Goal: Task Accomplishment & Management: Complete application form

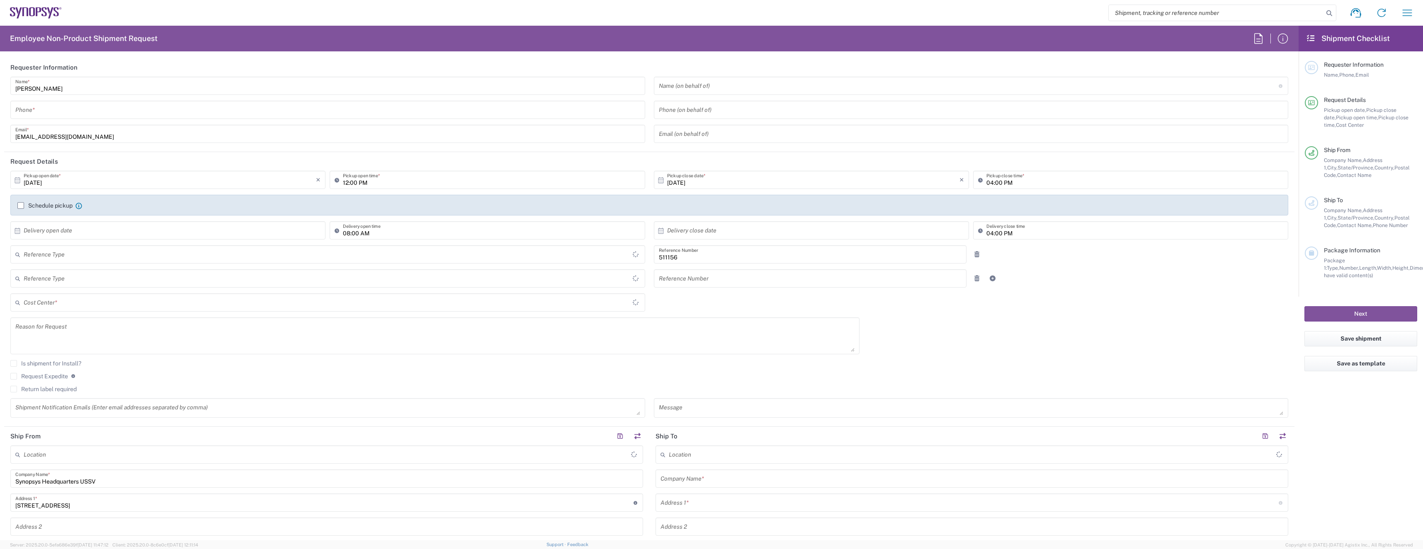
type input "US01, COO, CSPNV 511156"
type input "Delivered at Place"
type input "[GEOGRAPHIC_DATA]"
type input "[US_STATE]"
type input "Department"
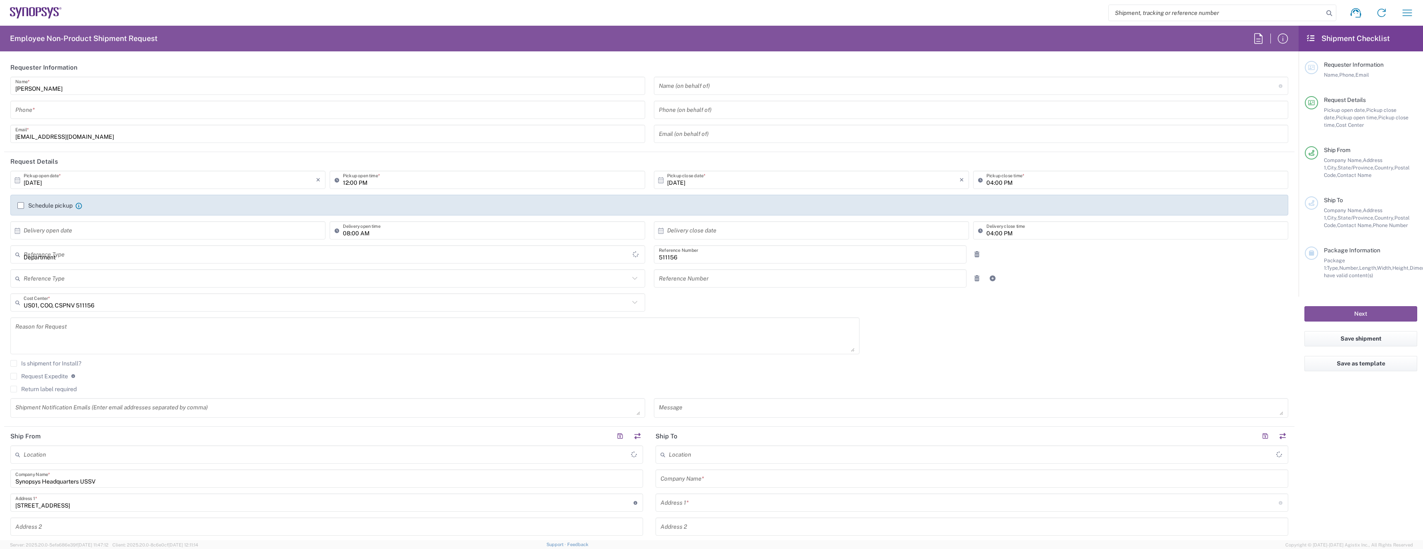
type input "[GEOGRAPHIC_DATA]"
type input "Headquarters USSV"
click at [356, 107] on input "tel" at bounding box center [327, 110] width 625 height 15
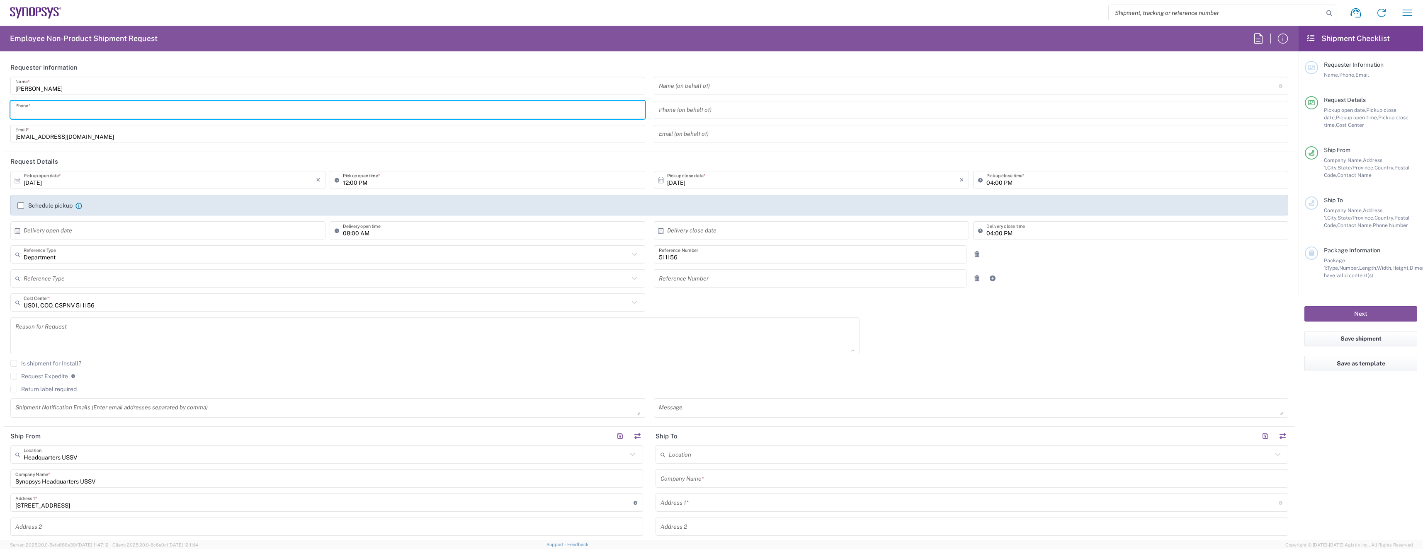
type input "8312510674"
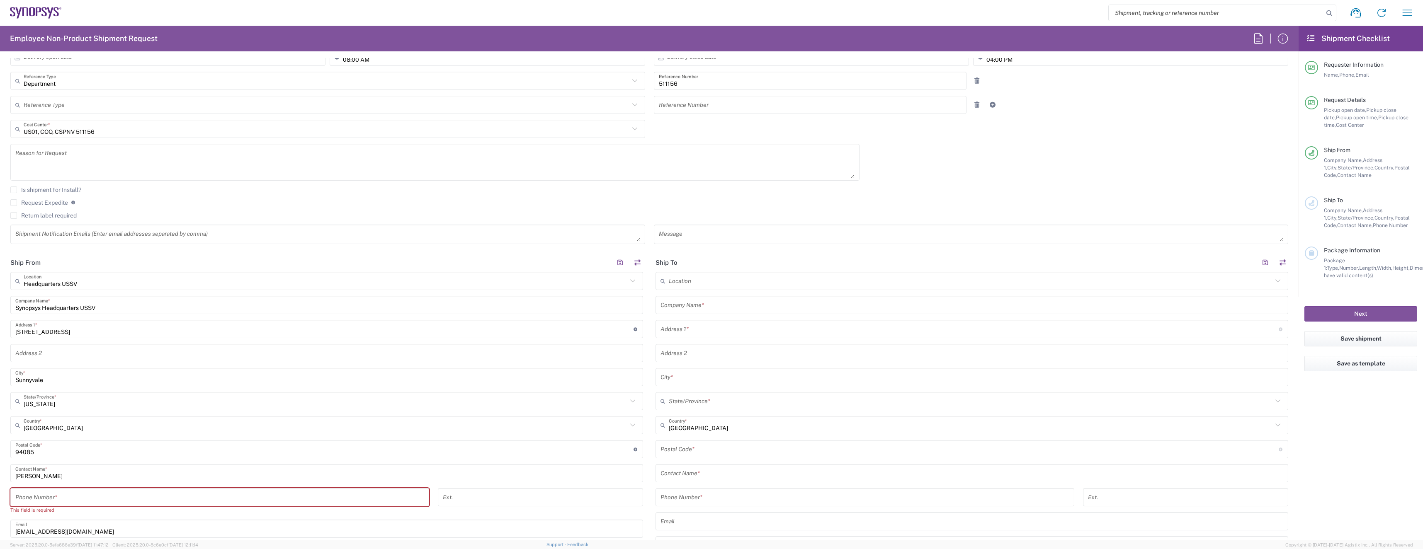
scroll to position [180, 0]
click at [189, 494] on input "tel" at bounding box center [219, 491] width 409 height 15
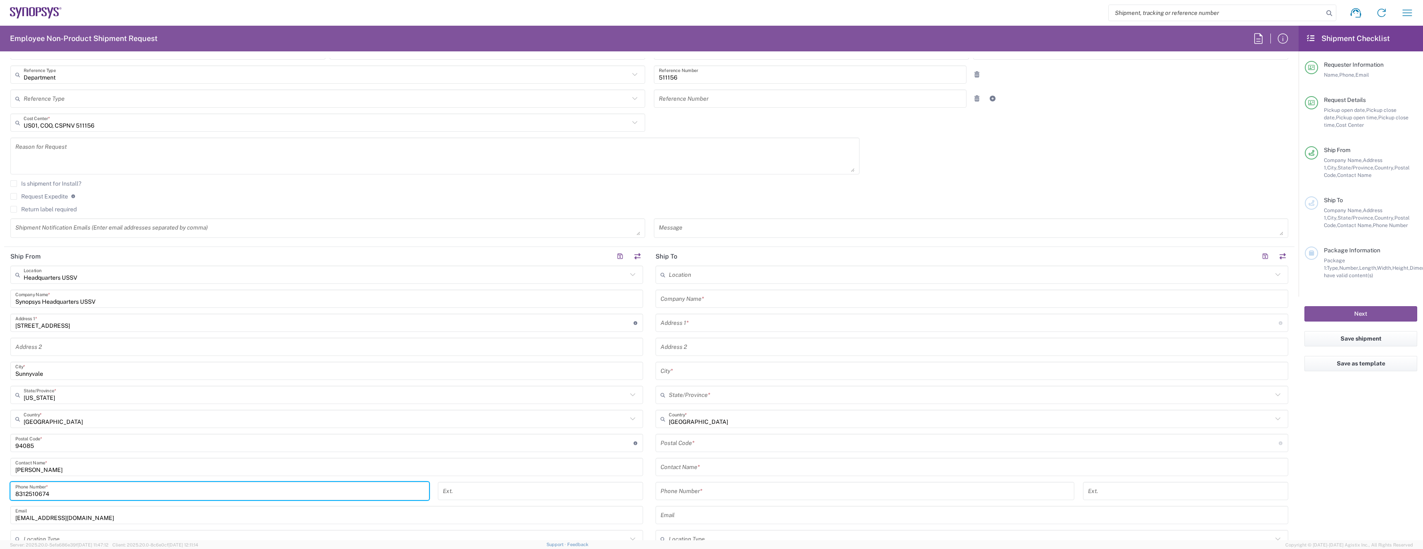
type input "8312510674"
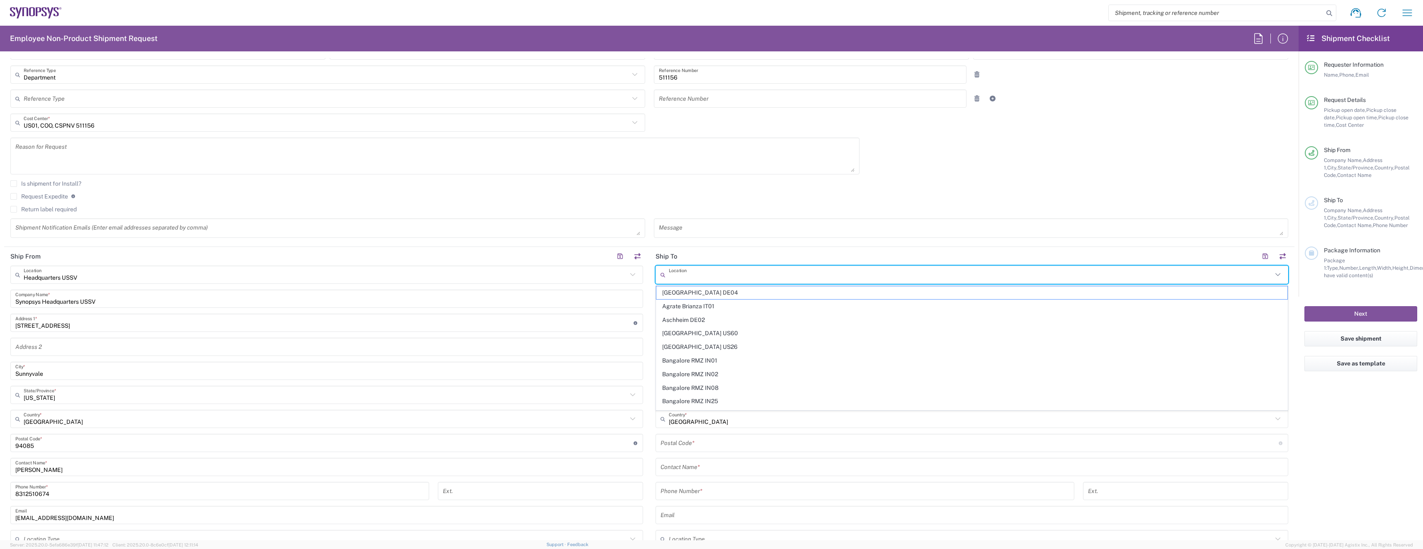
click at [697, 277] on input "text" at bounding box center [971, 275] width 604 height 15
click at [714, 295] on span "Roseville US7M" at bounding box center [971, 292] width 631 height 13
type input "Roseville US7M"
type input "Synopsys Inc"
type input "[STREET_ADDRESS]"
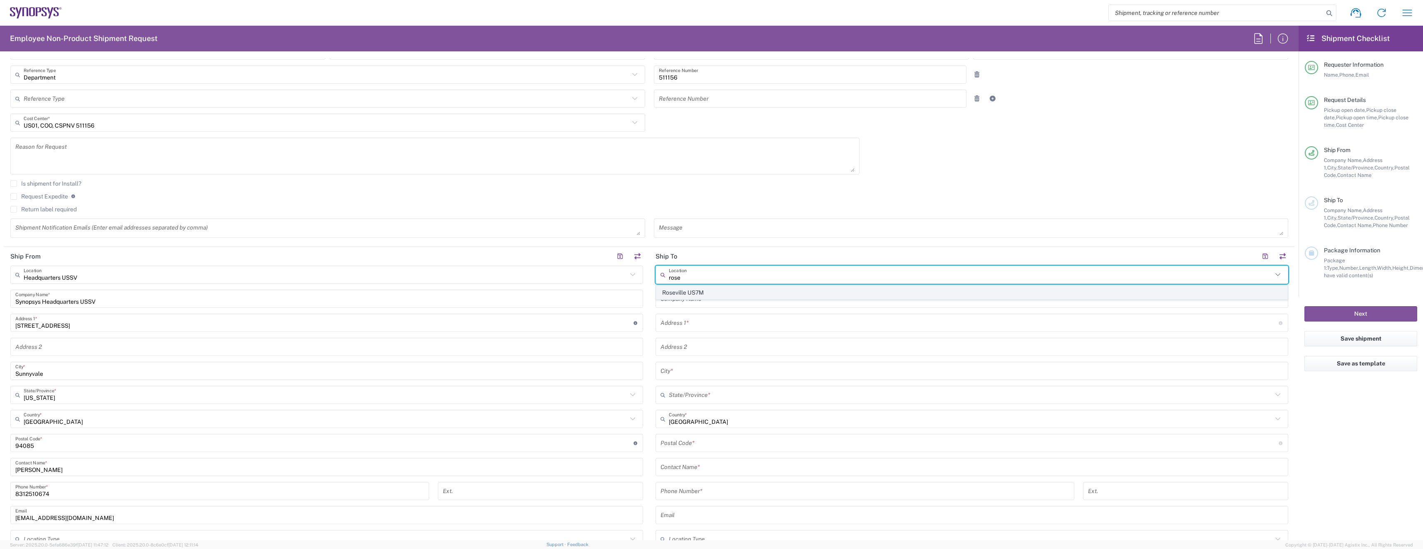
type input "Suite 200"
type input "[GEOGRAPHIC_DATA]"
type input "[US_STATE]"
type input "55113"
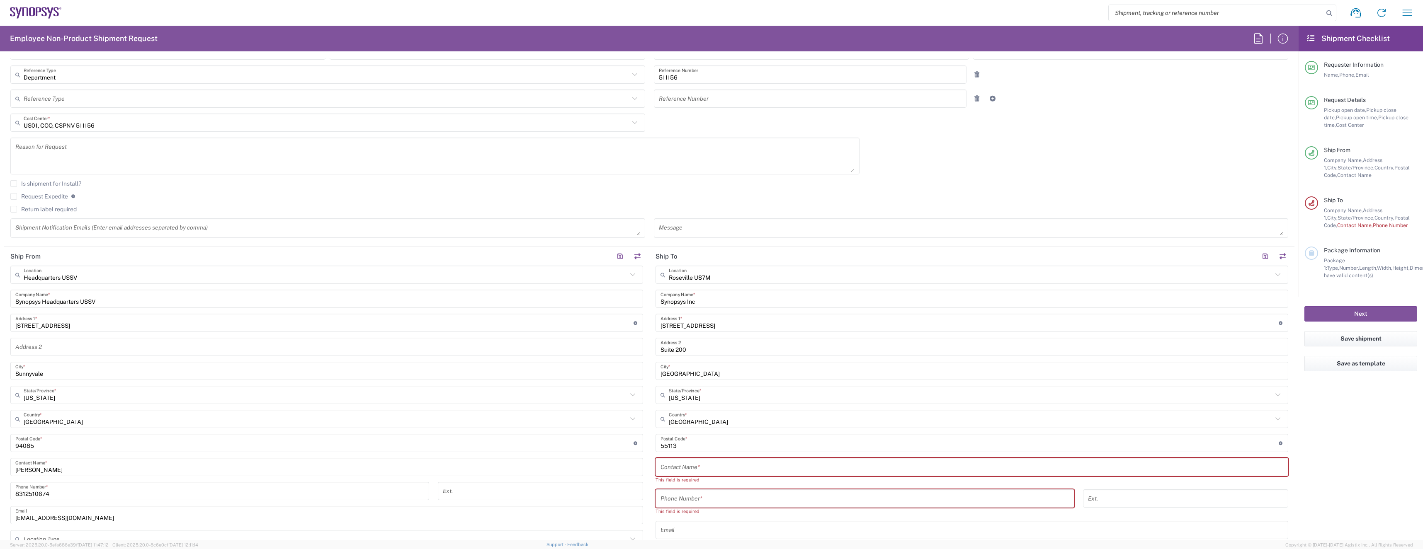
click at [718, 463] on input "text" at bounding box center [971, 467] width 623 height 15
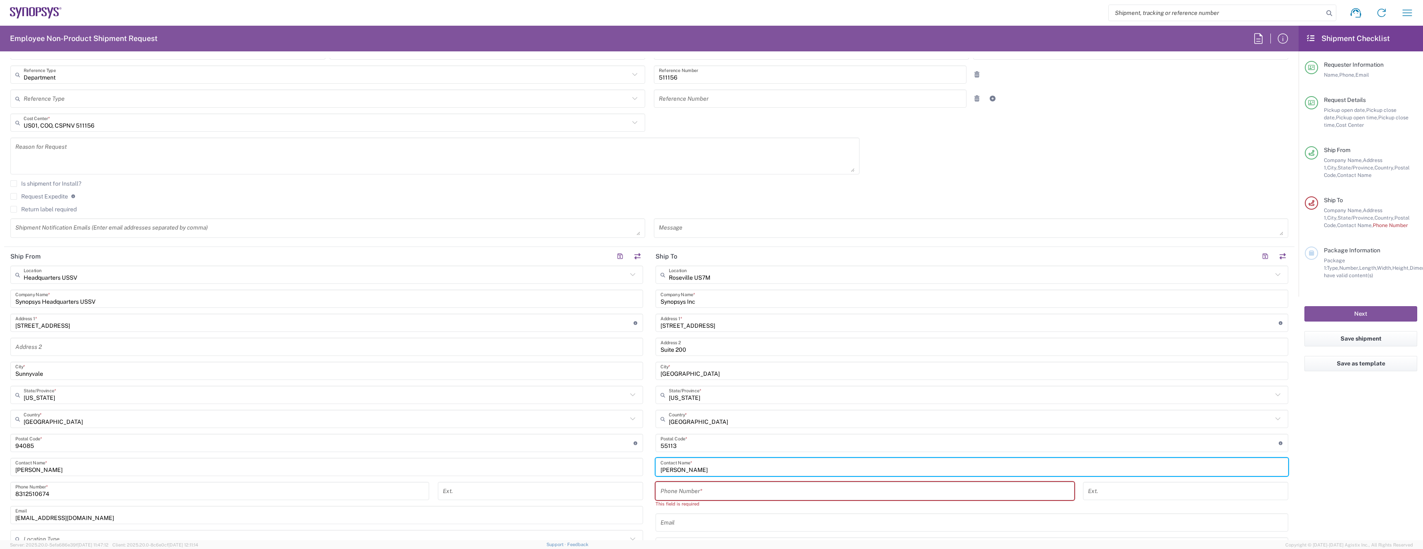
type input "[PERSON_NAME]"
click at [757, 503] on div "This field is required" at bounding box center [864, 503] width 419 height 7
click at [722, 490] on input "tel" at bounding box center [864, 491] width 409 height 15
click at [749, 493] on input "tel" at bounding box center [864, 491] width 409 height 15
paste input "[PHONE_NUMBER]"
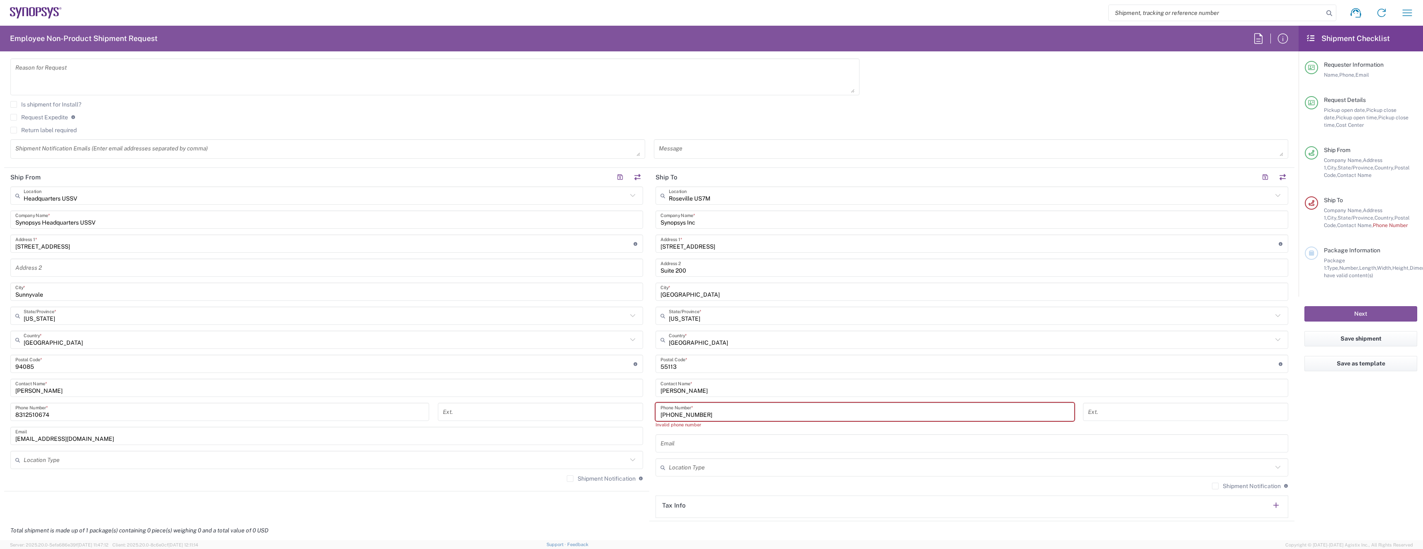
scroll to position [260, 0]
click at [668, 414] on input "[PHONE_NUMBER]" at bounding box center [864, 411] width 409 height 15
click at [673, 414] on input "952.393.3481" at bounding box center [864, 411] width 409 height 15
click at [684, 412] on input "952393.3481" at bounding box center [864, 411] width 409 height 15
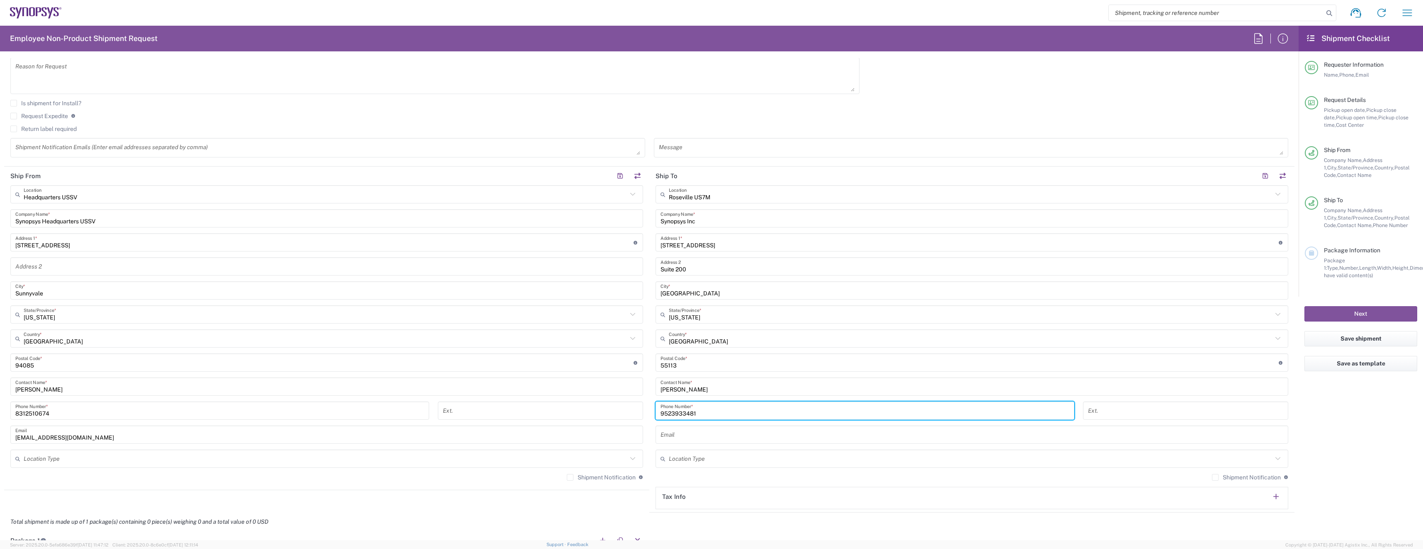
type input "9523933481"
click at [679, 429] on input "text" at bounding box center [971, 435] width 623 height 15
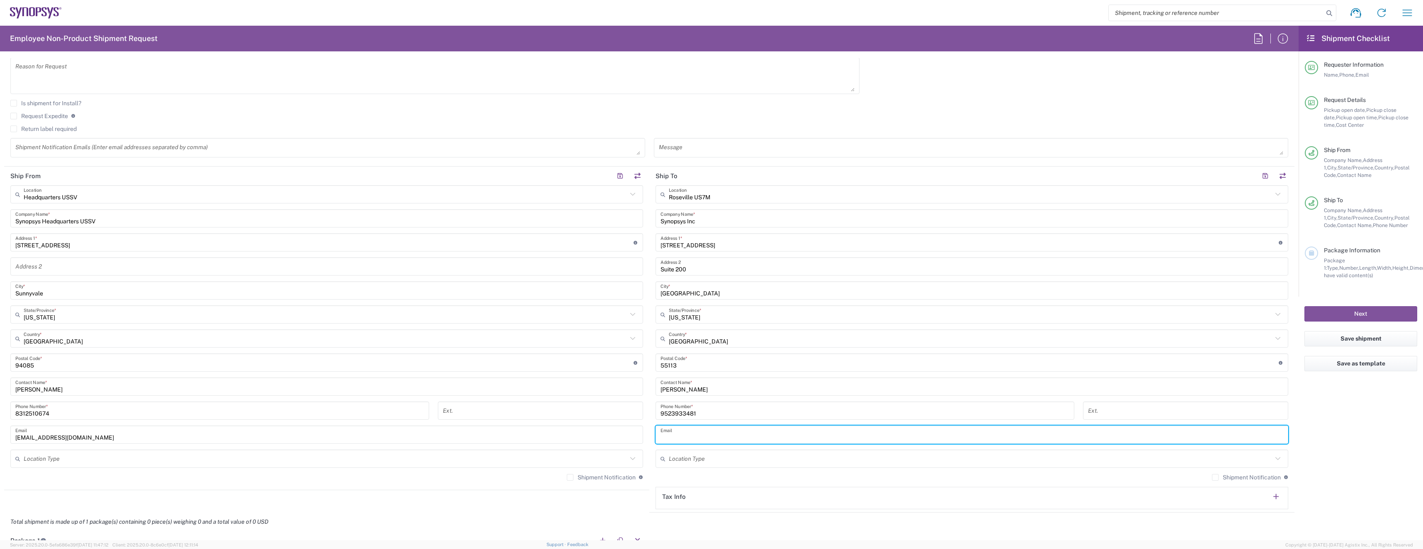
click at [761, 436] on input "text" at bounding box center [971, 435] width 623 height 15
paste input "[PERSON_NAME][EMAIL_ADDRESS][DOMAIN_NAME]"
type input "[PERSON_NAME][EMAIL_ADDRESS][DOMAIN_NAME]"
click at [729, 464] on input "text" at bounding box center [971, 459] width 604 height 15
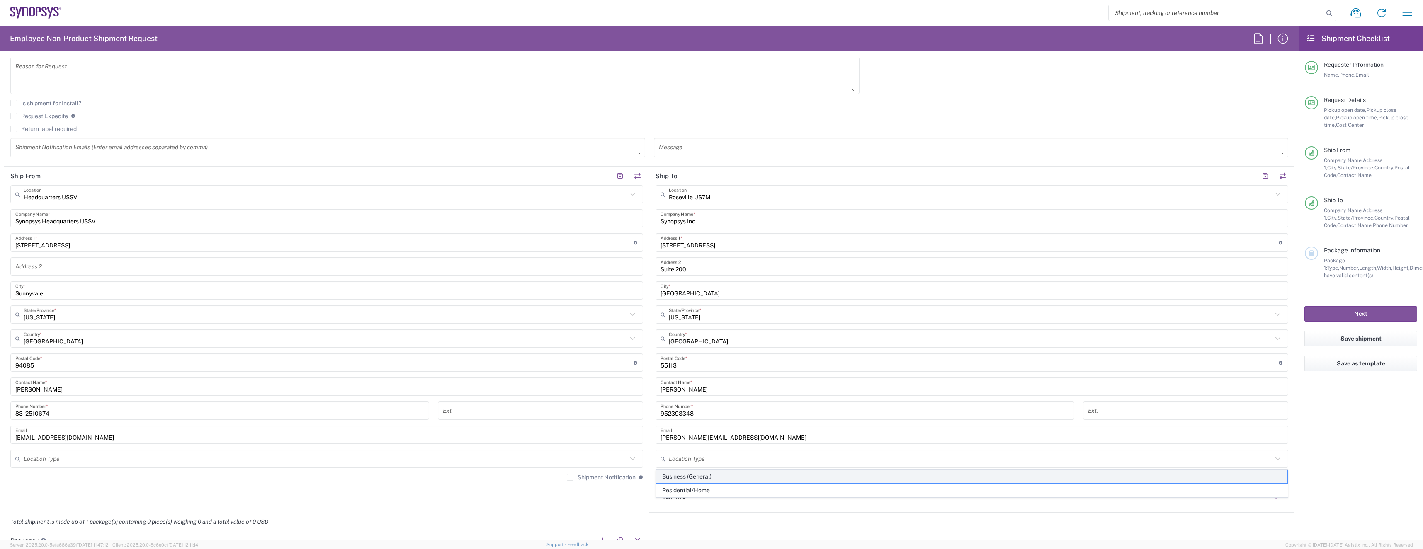
click at [702, 478] on span "Business (General)" at bounding box center [971, 476] width 631 height 13
type input "Business (General)"
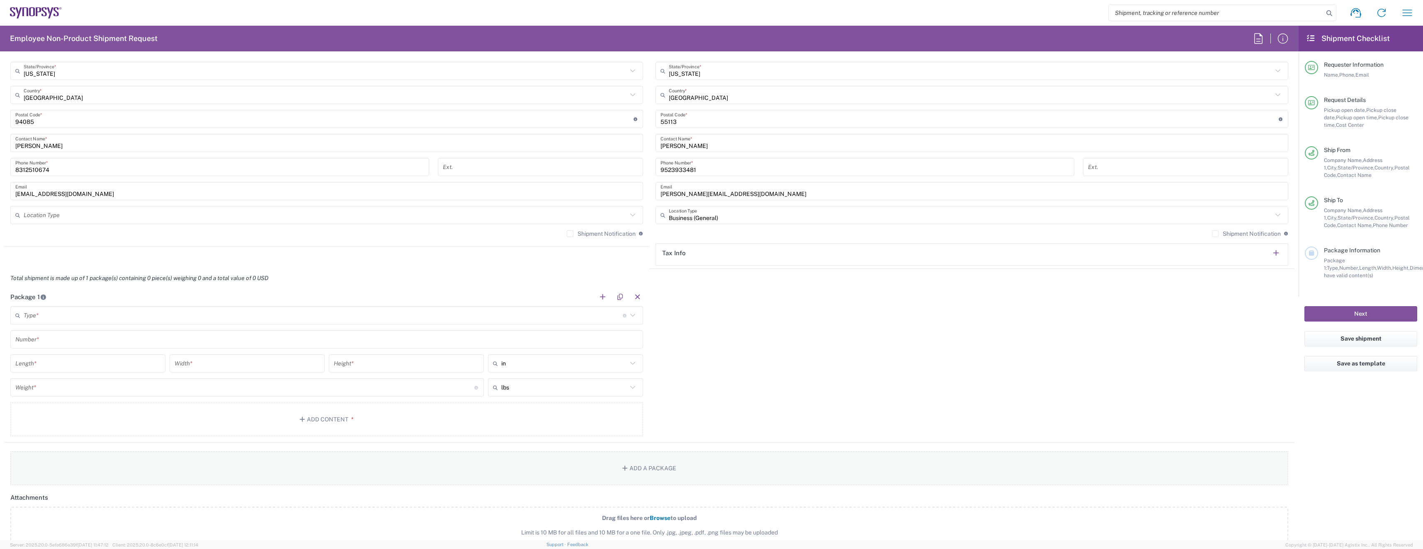
scroll to position [523, 0]
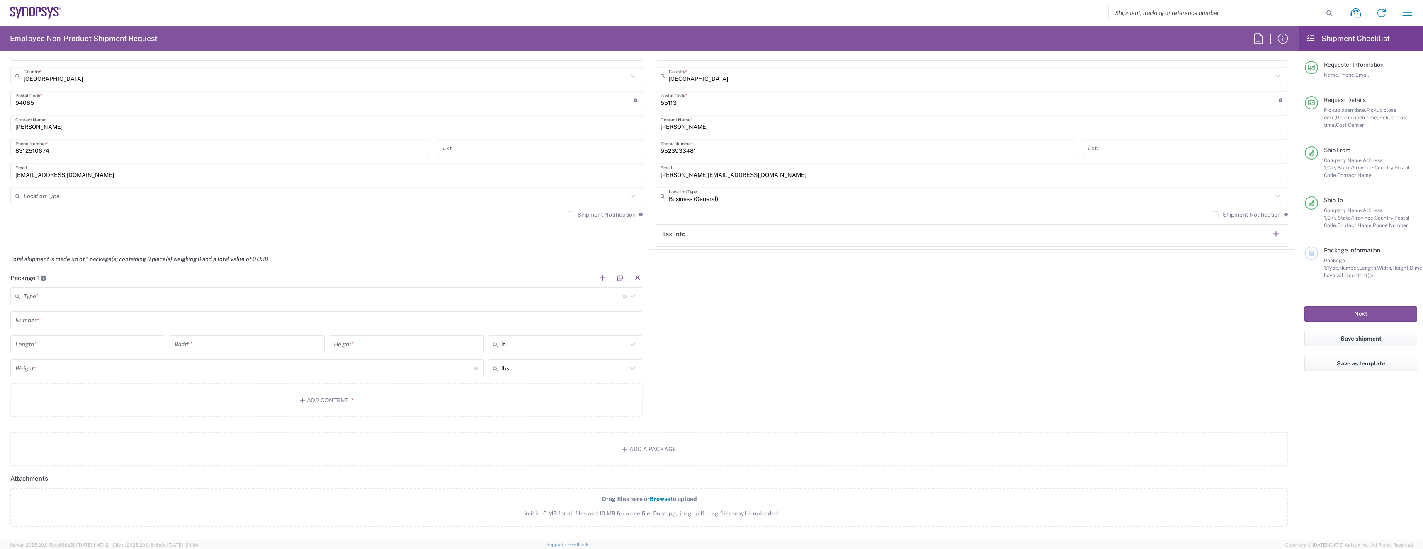
click at [138, 296] on input "text" at bounding box center [323, 296] width 599 height 15
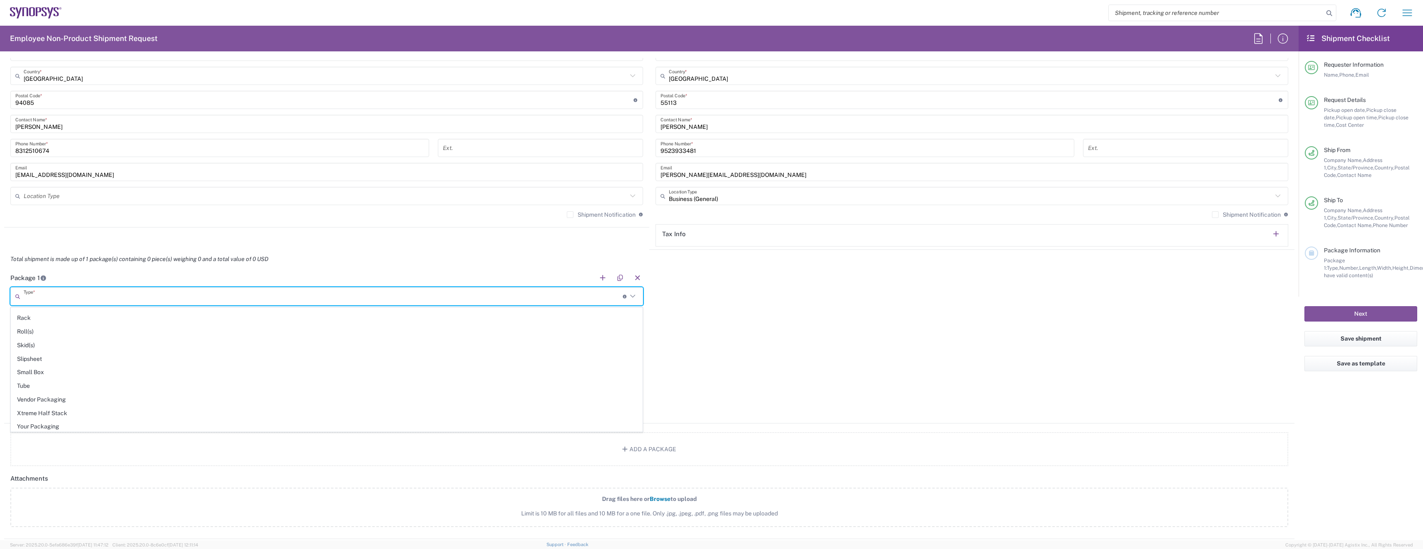
scroll to position [392, 0]
click at [78, 373] on span "Small Box" at bounding box center [326, 370] width 631 height 13
type input "Small Box"
type input "12.25"
type input "11"
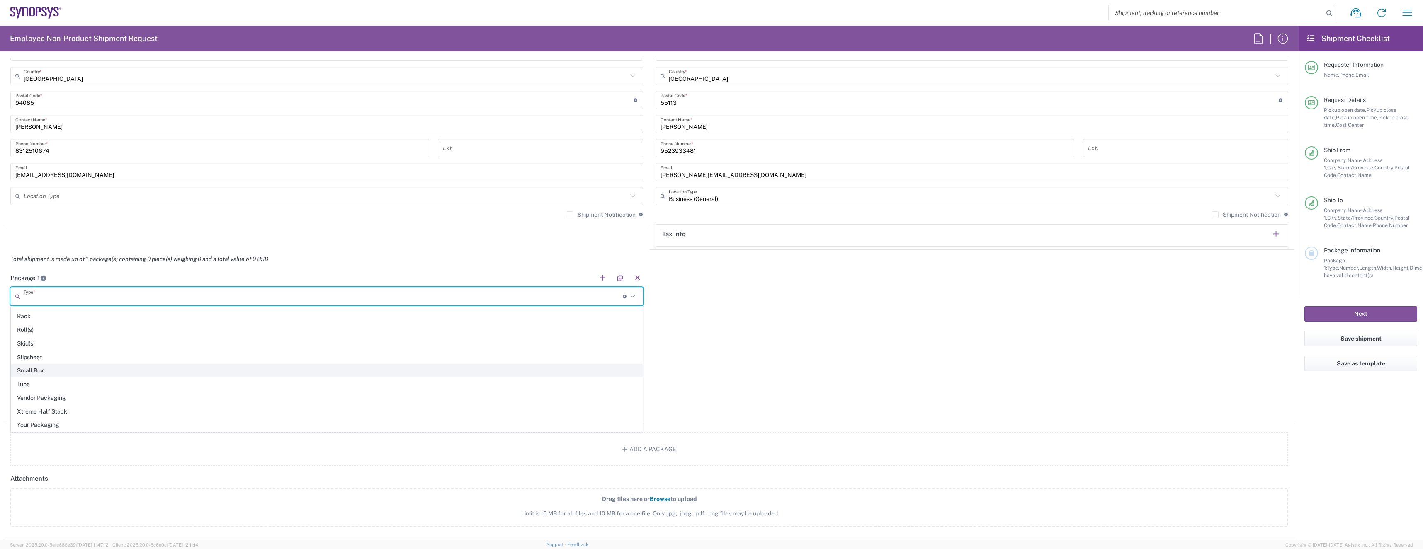
type input "1.5"
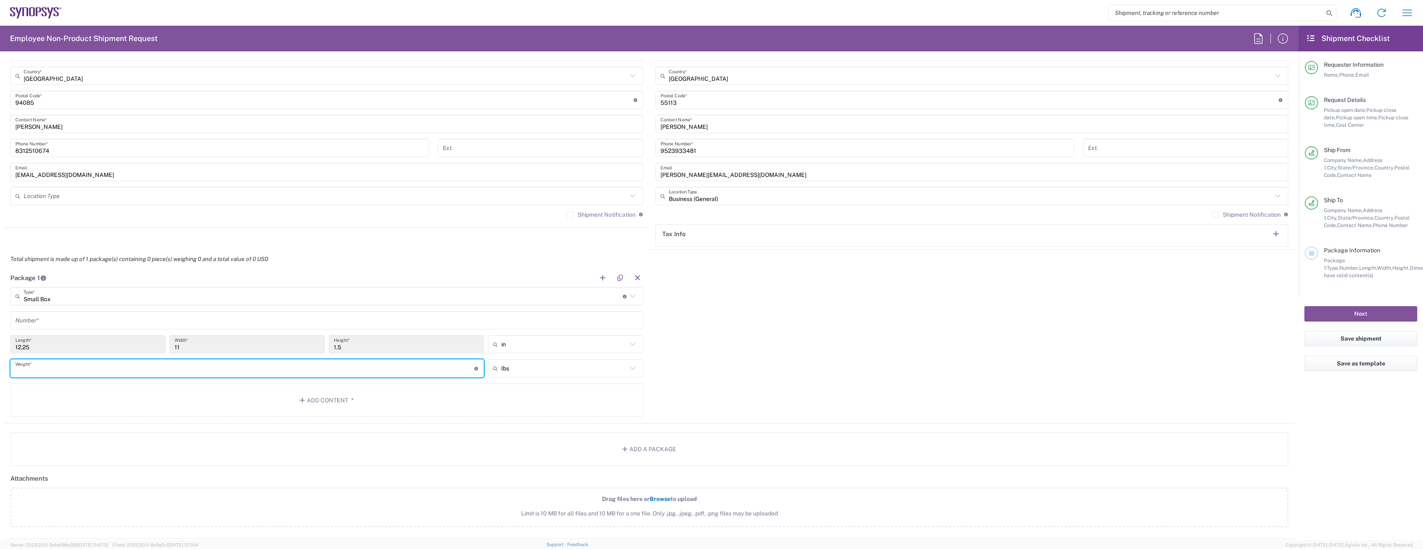
click at [78, 373] on input "number" at bounding box center [244, 368] width 459 height 15
type input "2"
click at [305, 414] on button "Add Content *" at bounding box center [326, 400] width 633 height 34
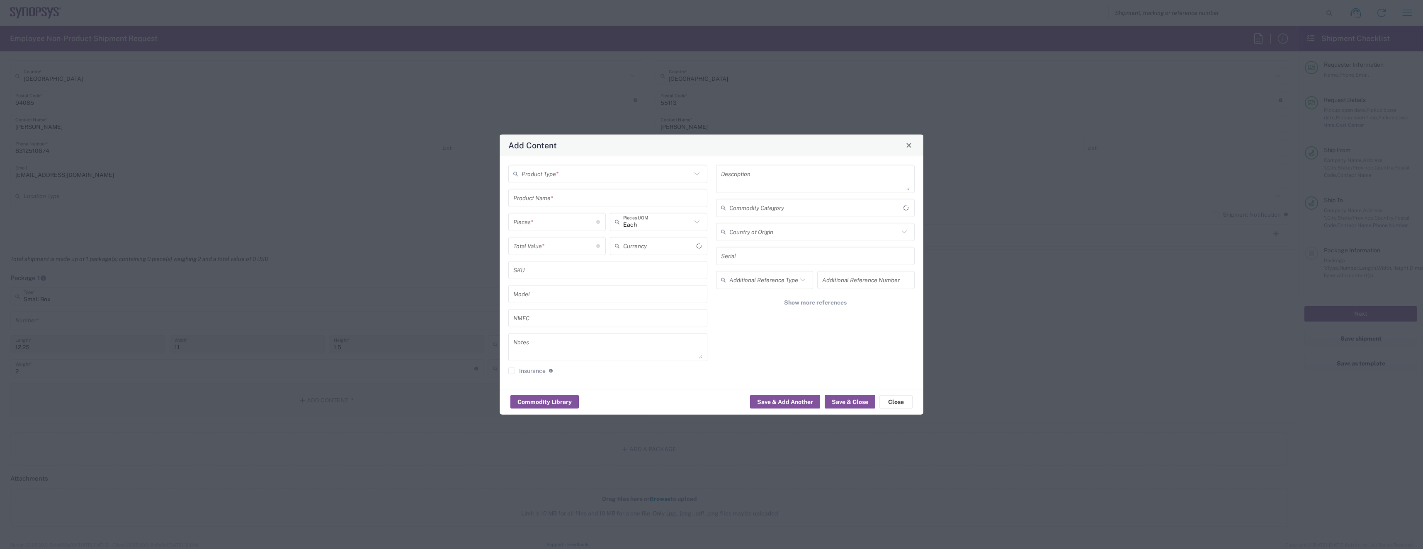
type input "US Dollar"
click at [585, 172] on input "text" at bounding box center [606, 174] width 170 height 15
click at [560, 205] on span "General Commodity" at bounding box center [607, 205] width 197 height 13
type input "General Commodity"
click at [756, 252] on input "text" at bounding box center [814, 256] width 170 height 15
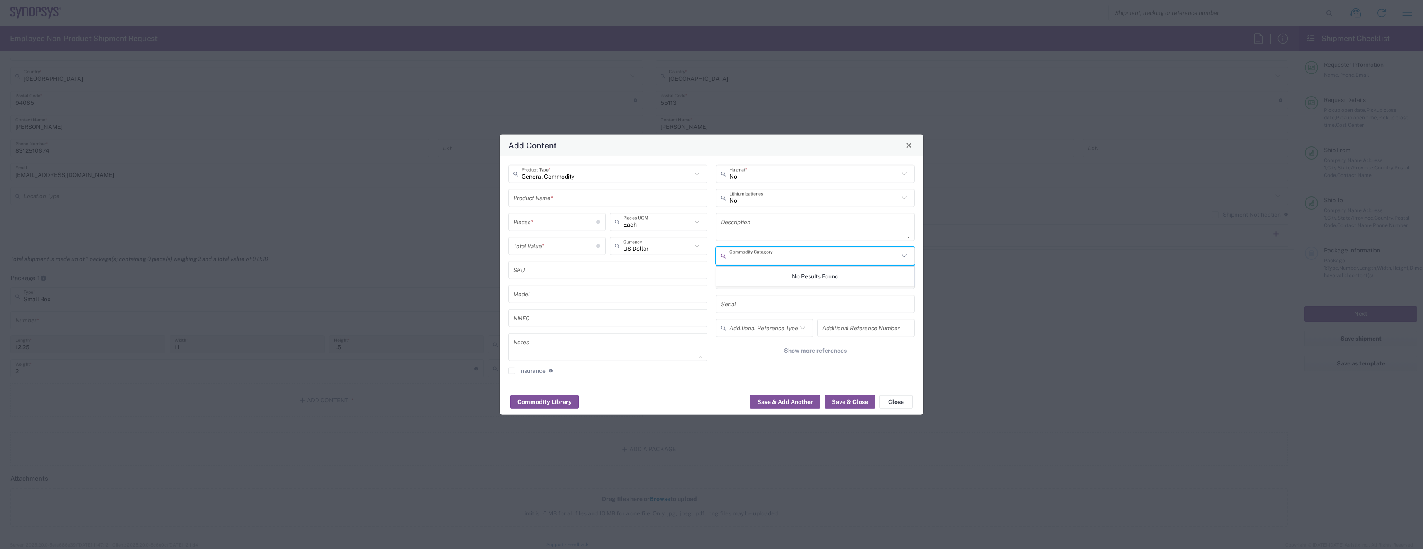
type input "d"
type input "g"
click at [742, 380] on div "General Commodity Product Type * Product Name * Pieces * Number of pieces insid…" at bounding box center [711, 272] width 424 height 233
click at [595, 201] on input "text" at bounding box center [607, 198] width 189 height 15
click at [585, 227] on input "number" at bounding box center [554, 222] width 83 height 15
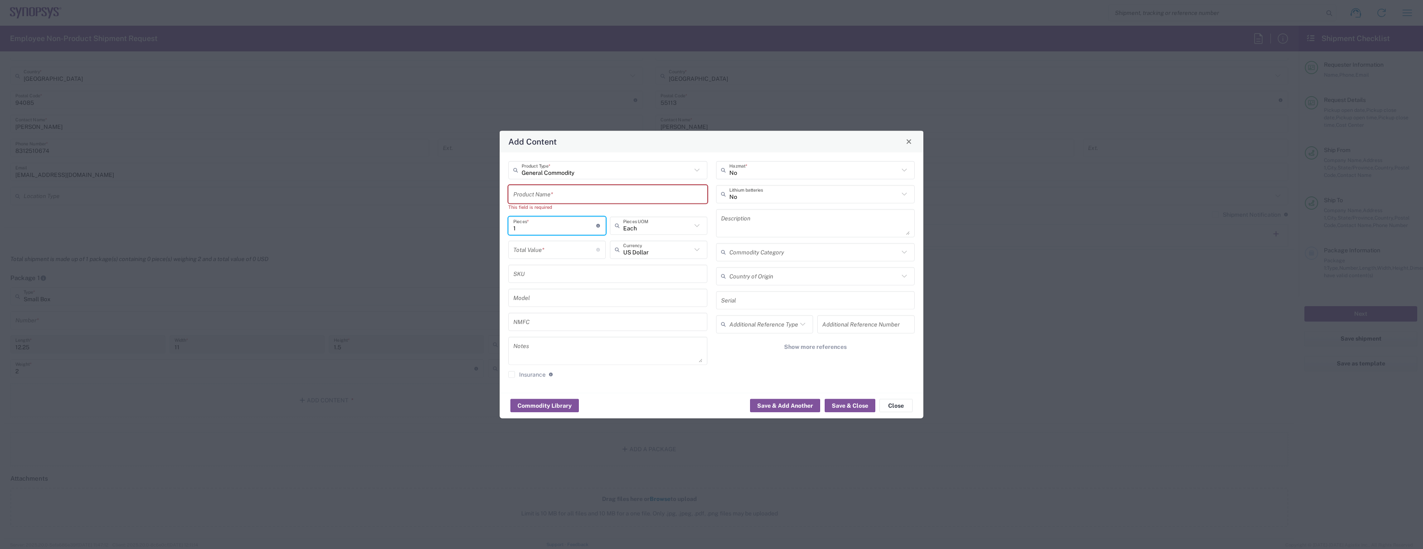
type input "1"
click at [574, 197] on input "text" at bounding box center [607, 194] width 189 height 15
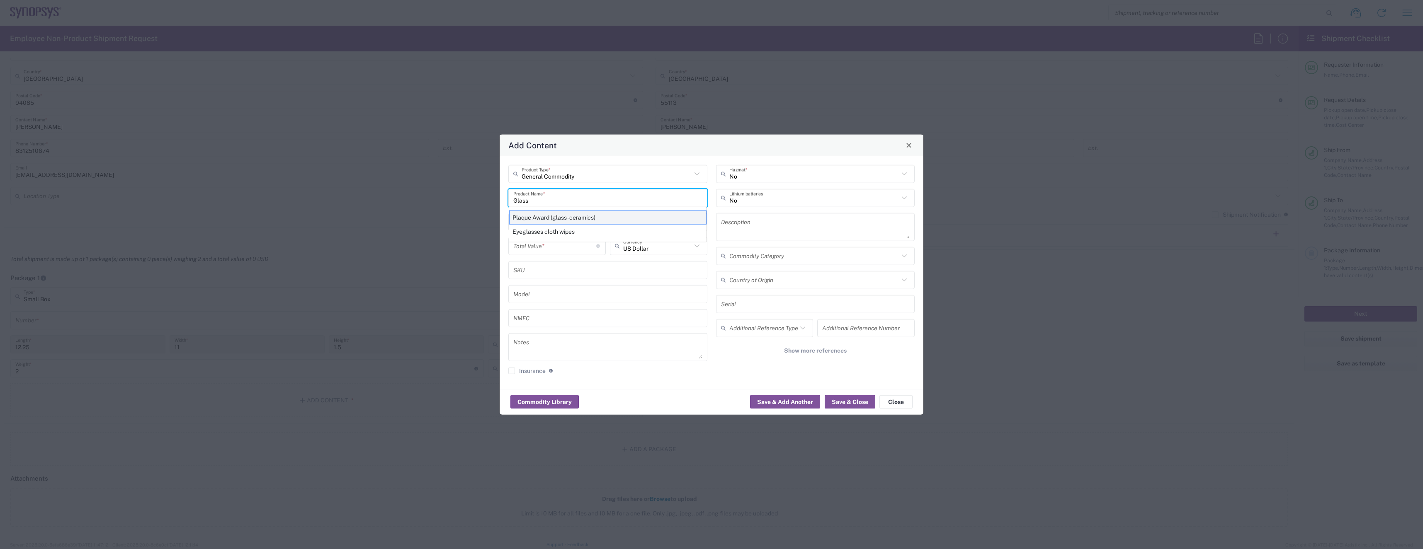
click at [567, 218] on div "Plaque Award (glass-ceramics)" at bounding box center [607, 217] width 197 height 14
type input "Plaque Award (glass-ceramics)"
type textarea "Plaque Award (glass-ceramics)"
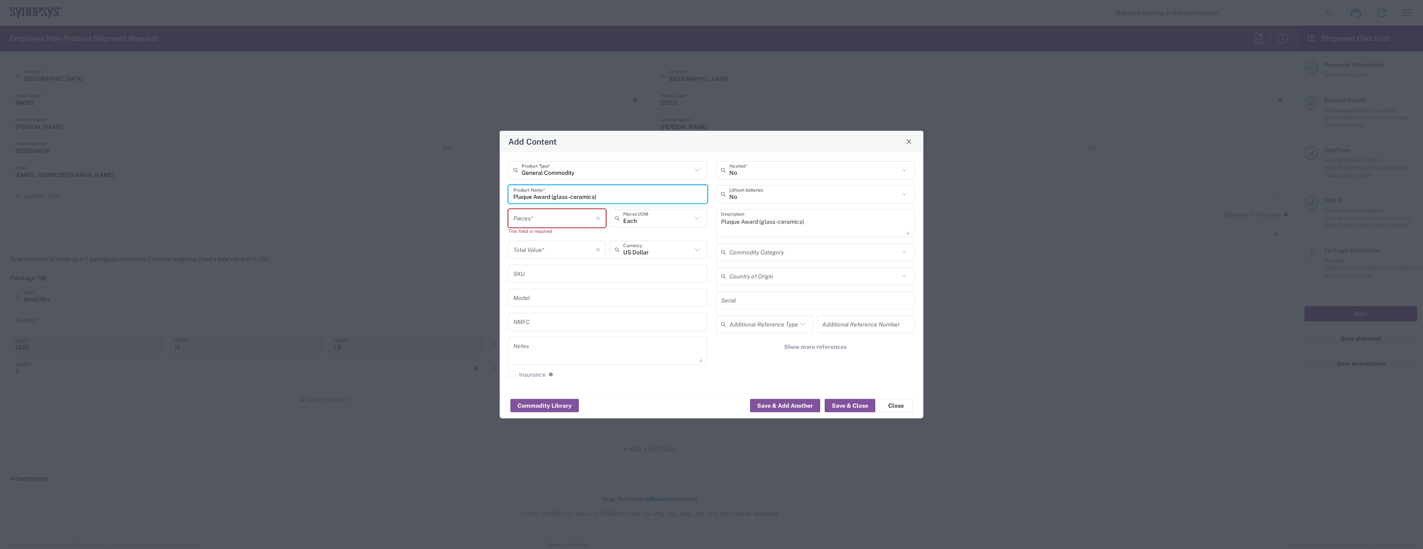
click at [570, 216] on input "number" at bounding box center [554, 218] width 83 height 15
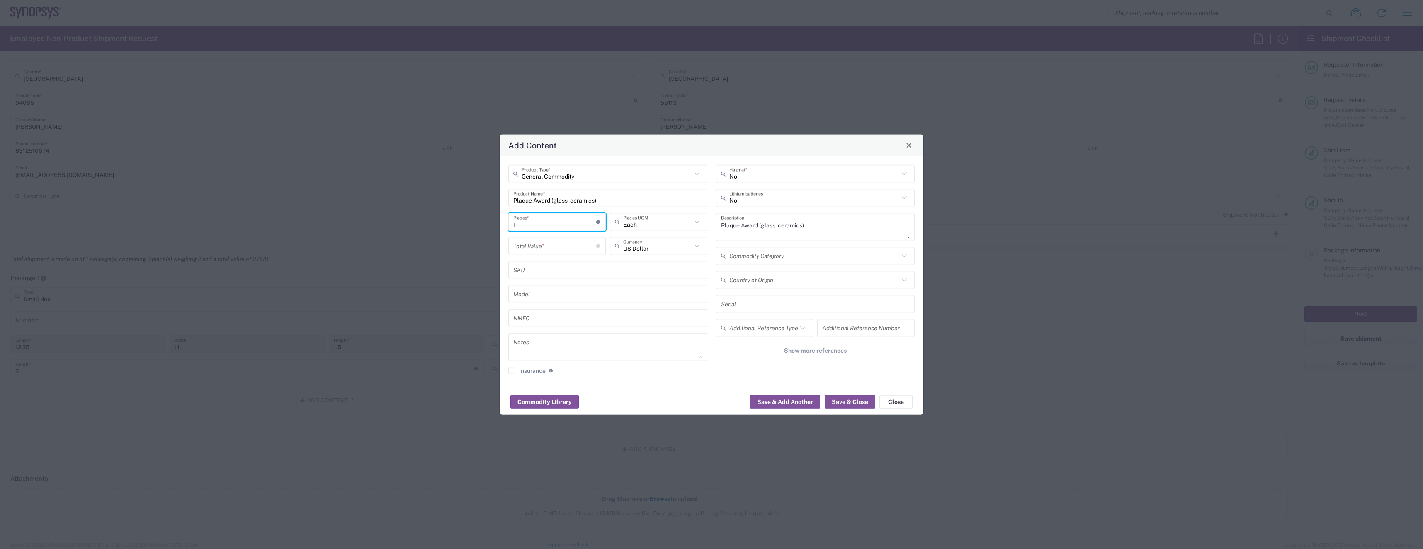
type input "1"
click at [565, 244] on input "number" at bounding box center [554, 246] width 83 height 15
type input "46"
click at [840, 402] on button "Save & Close" at bounding box center [849, 401] width 51 height 13
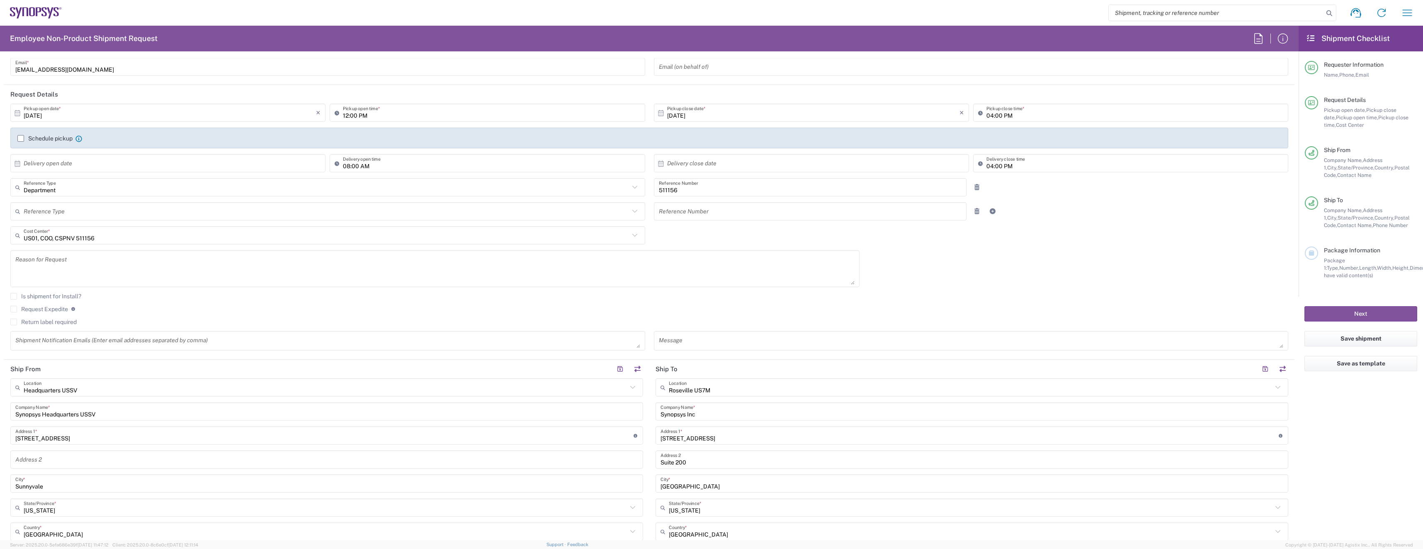
scroll to position [0, 0]
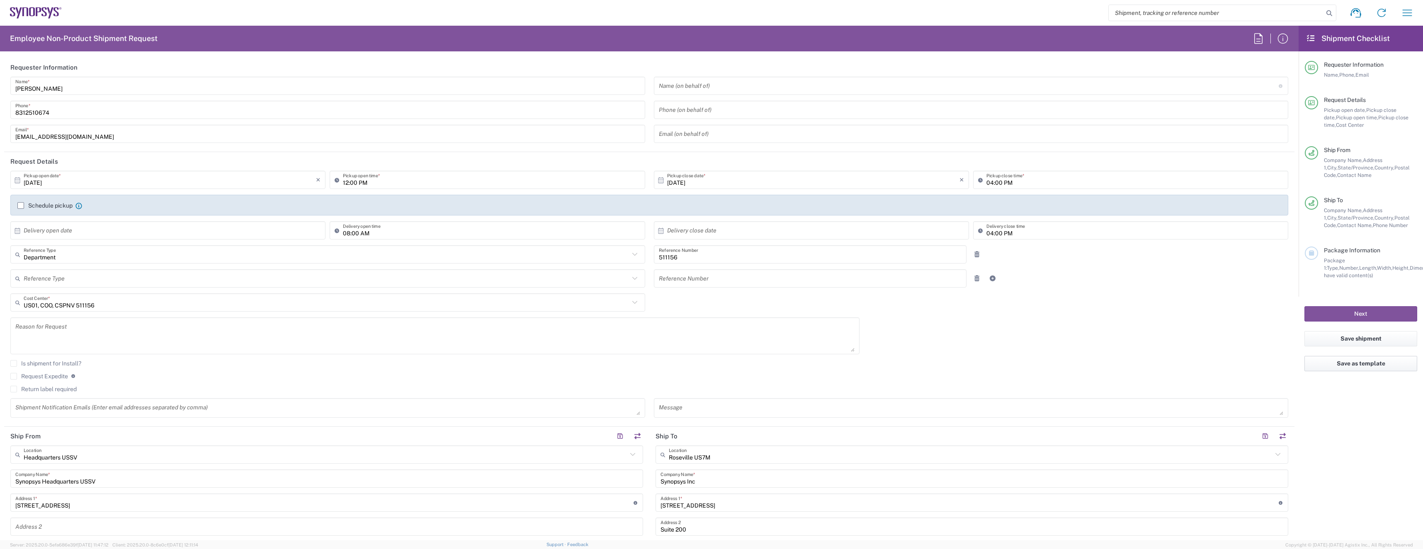
click at [1321, 364] on button "Save as template" at bounding box center [1360, 363] width 113 height 15
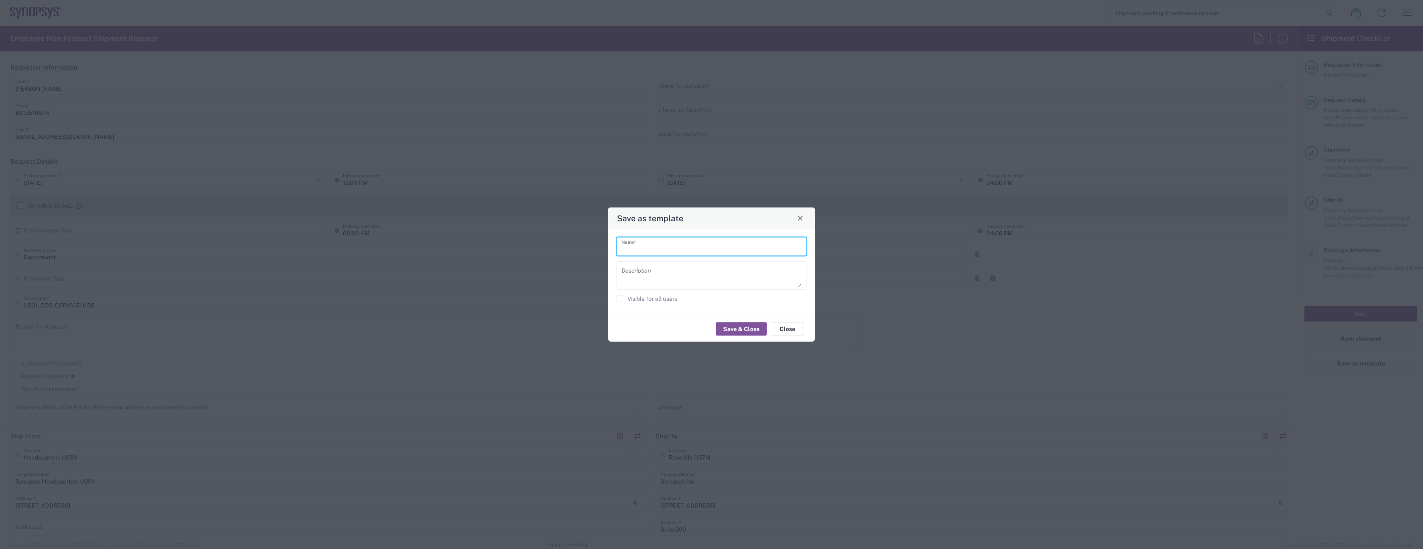
click at [681, 250] on input "text" at bounding box center [711, 246] width 180 height 15
type input "[PERSON_NAME]"
click at [740, 324] on button "Save & Close" at bounding box center [741, 328] width 51 height 13
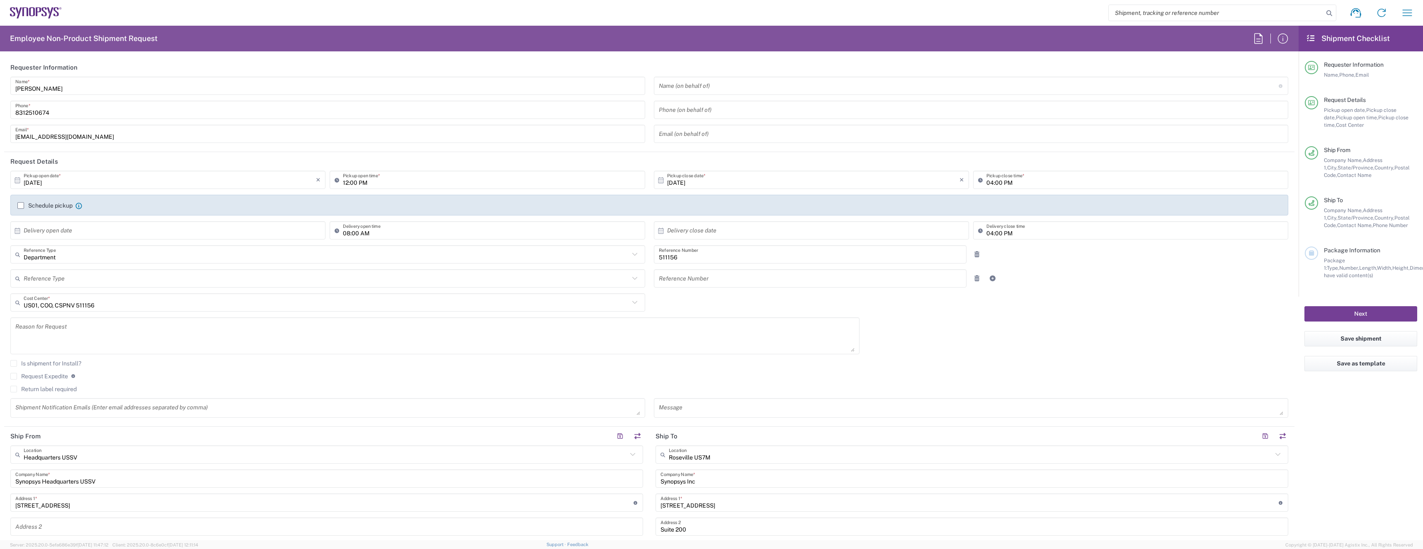
click at [1323, 315] on button "Next" at bounding box center [1360, 313] width 113 height 15
click at [1316, 259] on agx-form-checklist-section "Package Information Package 1: Type, Number, Length, Width, Height, Dimension, …" at bounding box center [1360, 263] width 112 height 33
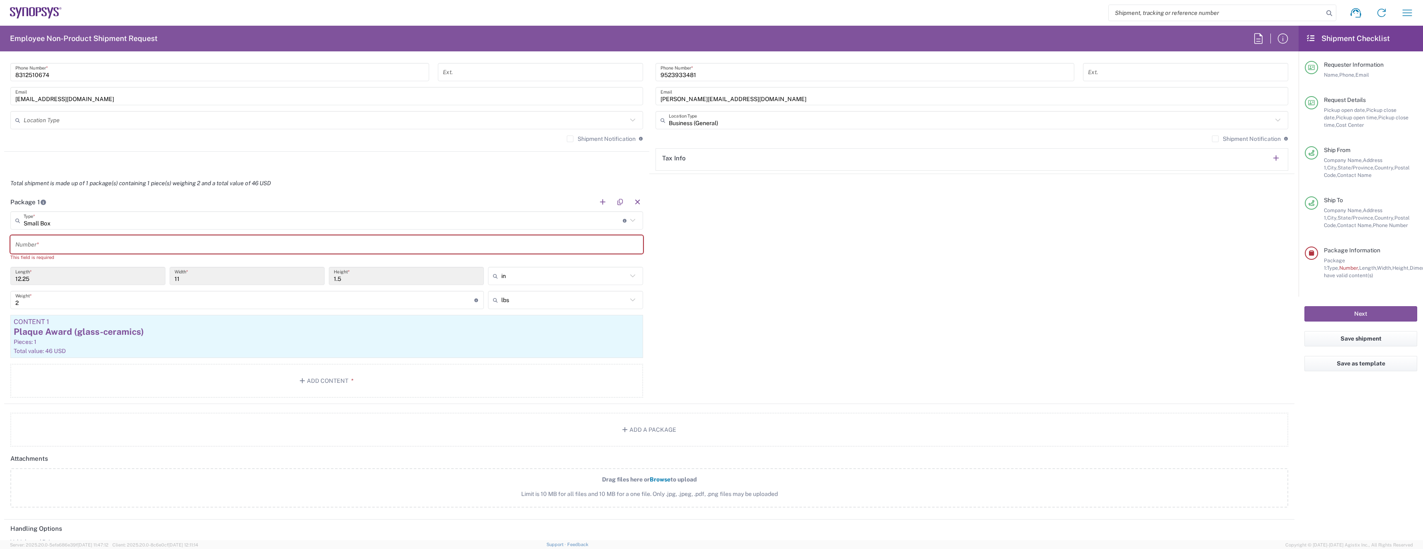
scroll to position [606, 0]
click at [78, 237] on input "text" at bounding box center [326, 238] width 623 height 15
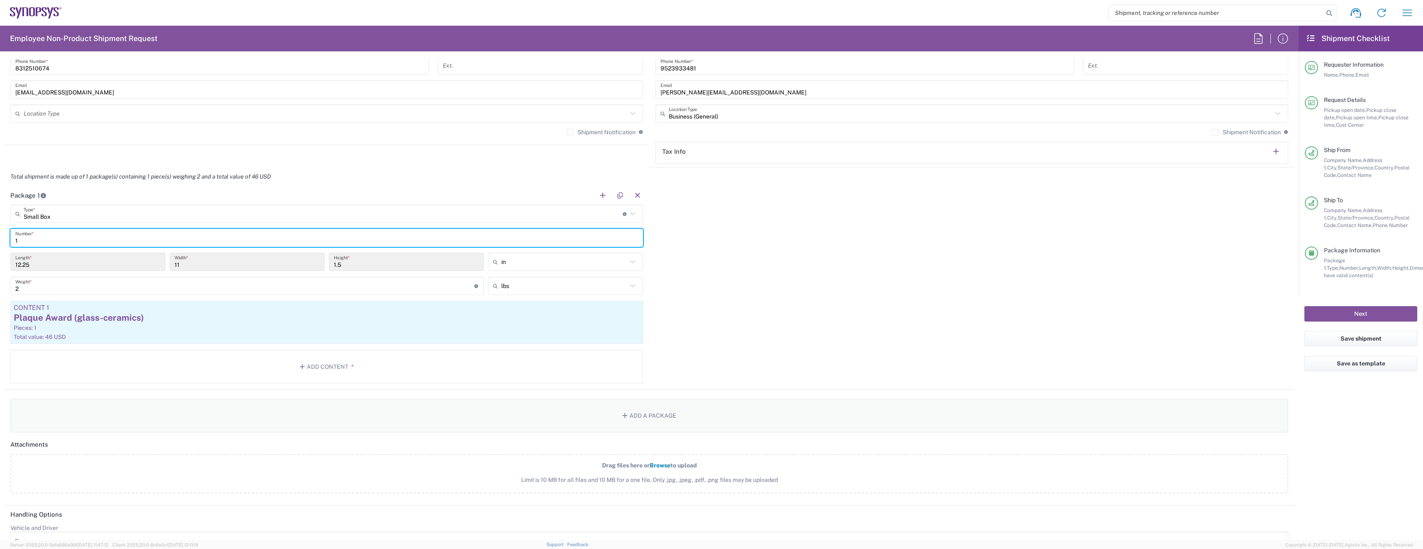
scroll to position [815, 0]
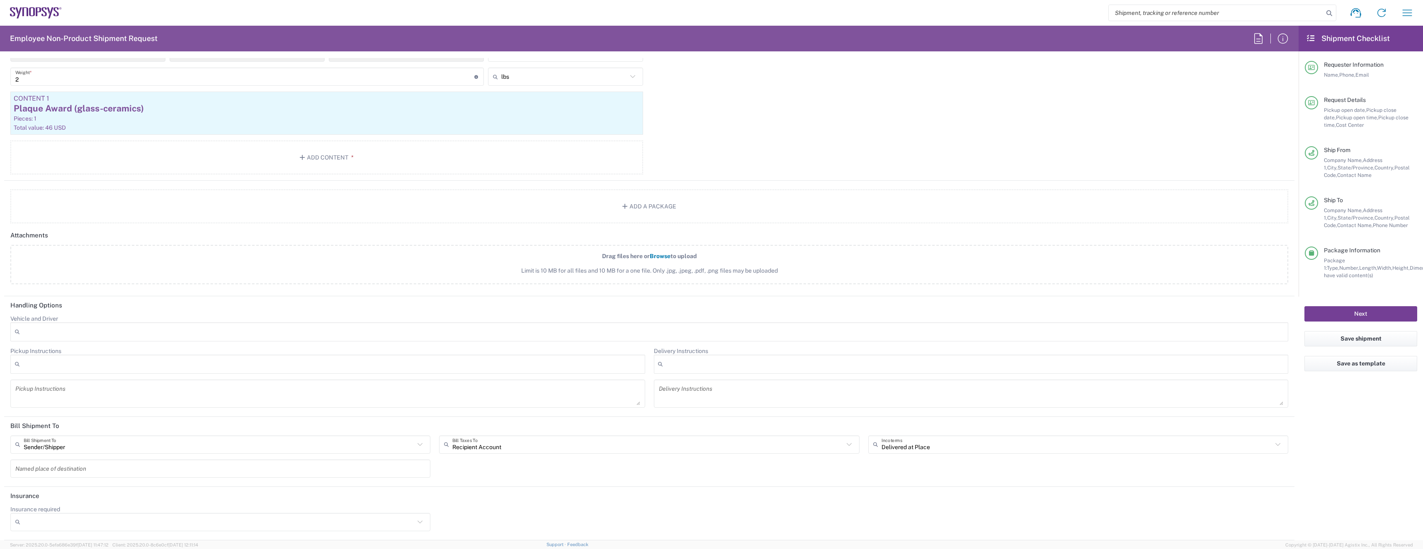
type input "1"
click at [1351, 318] on button "Next" at bounding box center [1360, 313] width 113 height 15
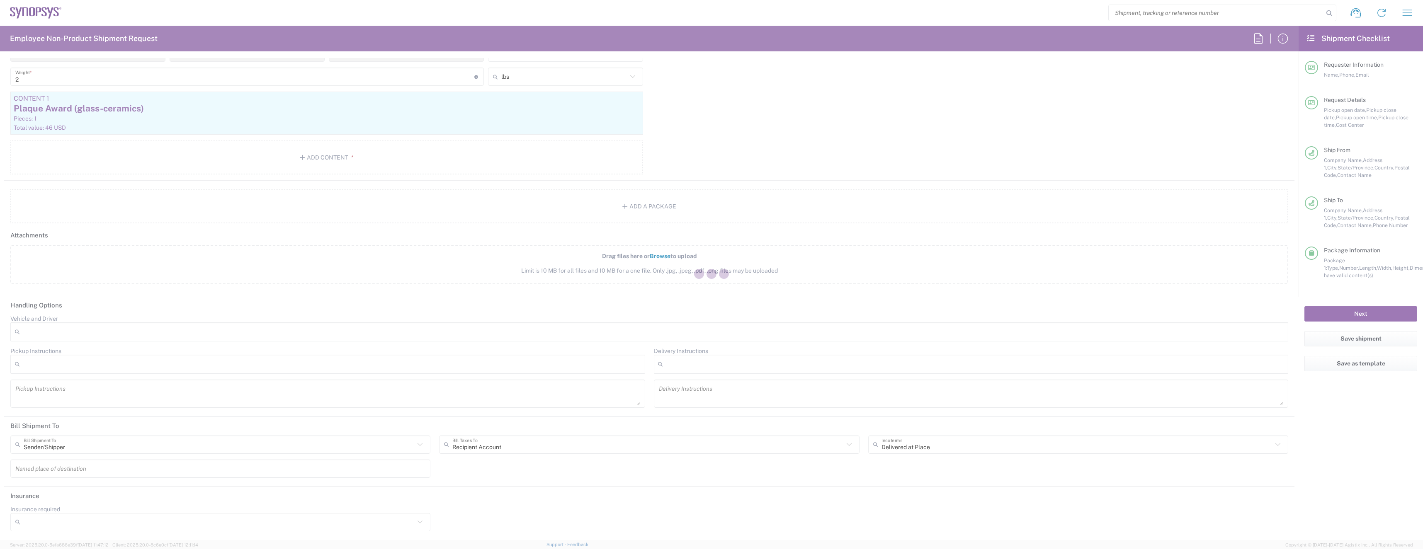
scroll to position [149, 0]
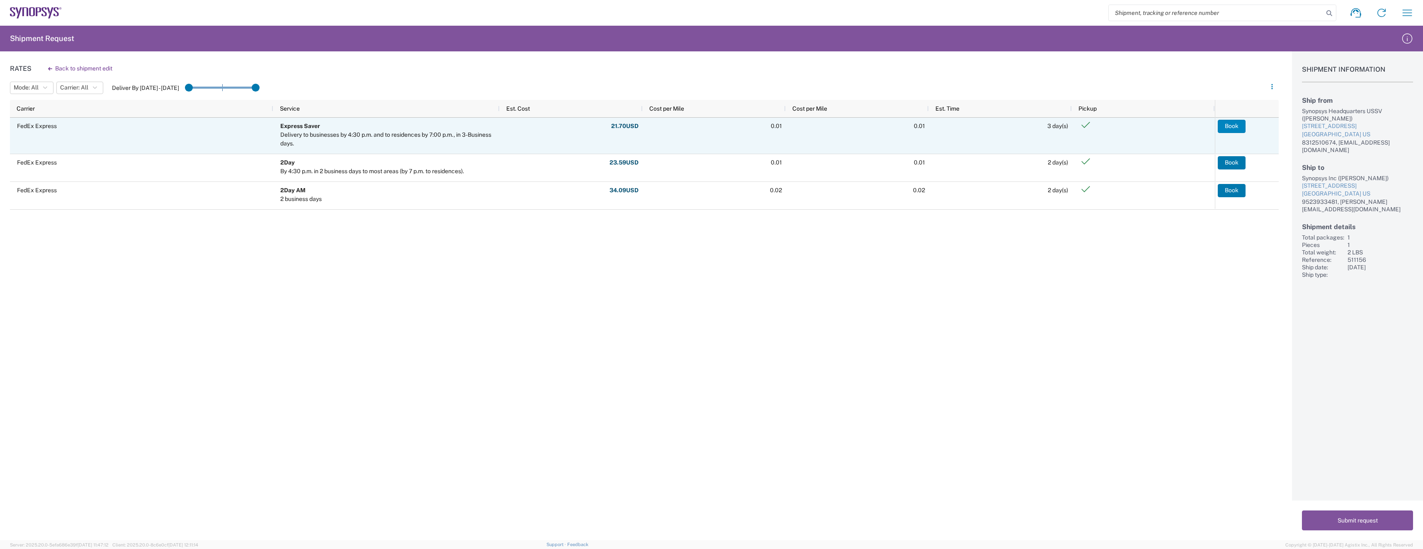
click at [1224, 122] on button "Book" at bounding box center [1231, 126] width 28 height 13
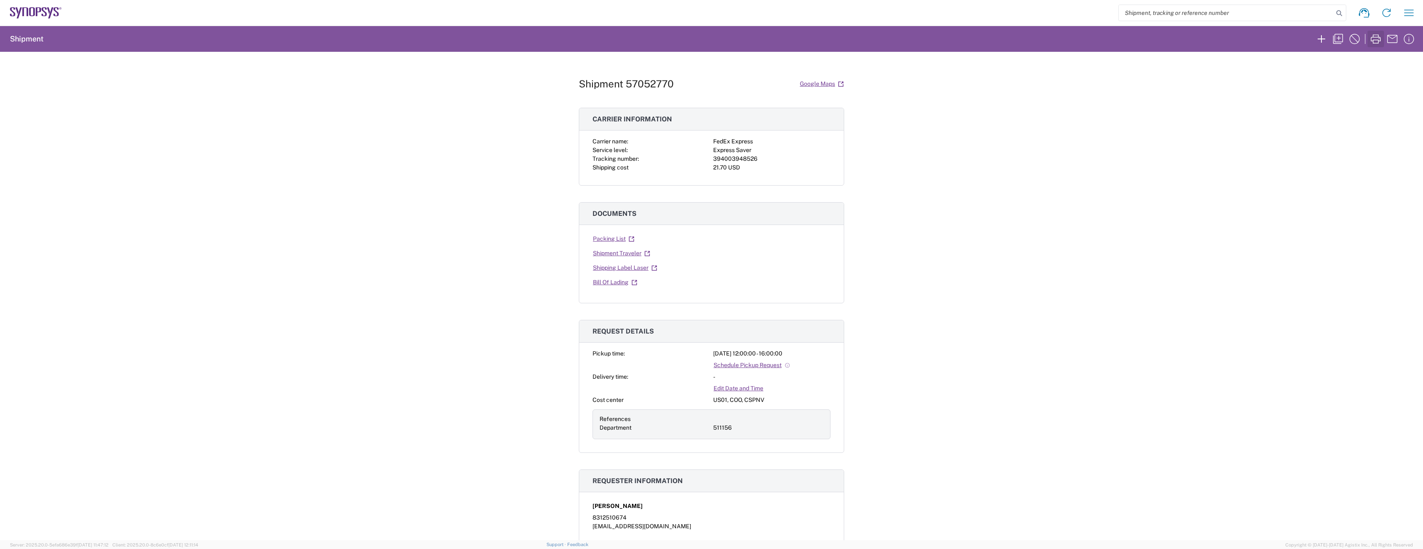
click at [1376, 44] on icon "button" at bounding box center [1375, 38] width 13 height 13
click at [1321, 38] on icon "button" at bounding box center [1320, 38] width 7 height 7
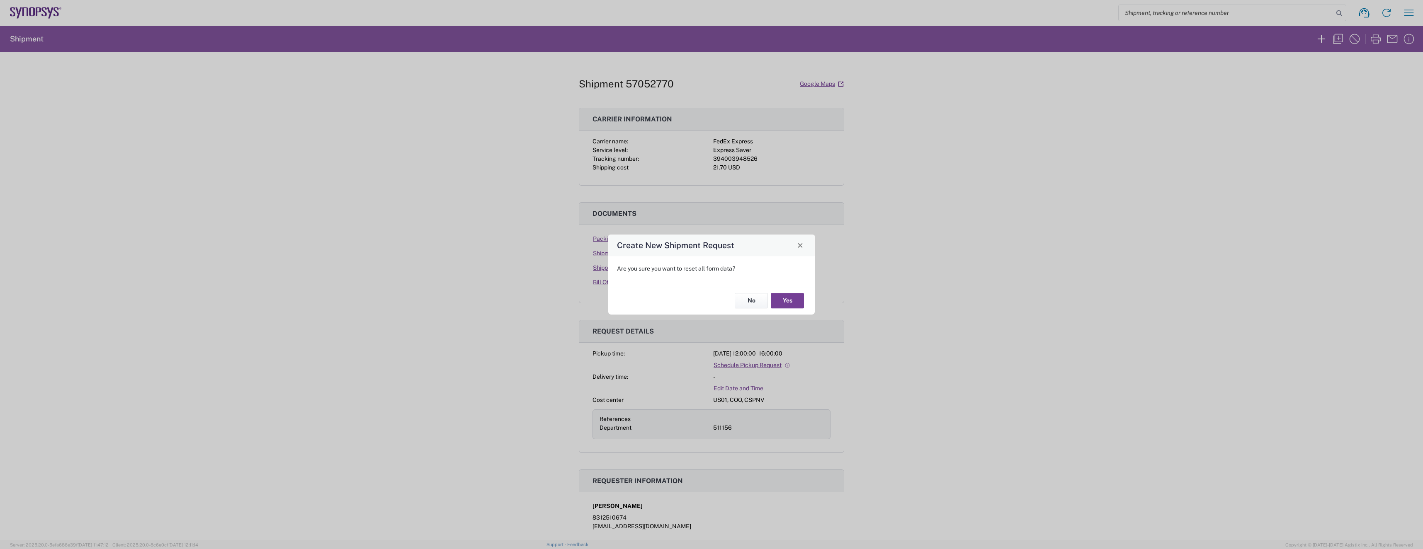
click at [780, 304] on button "Yes" at bounding box center [787, 300] width 33 height 15
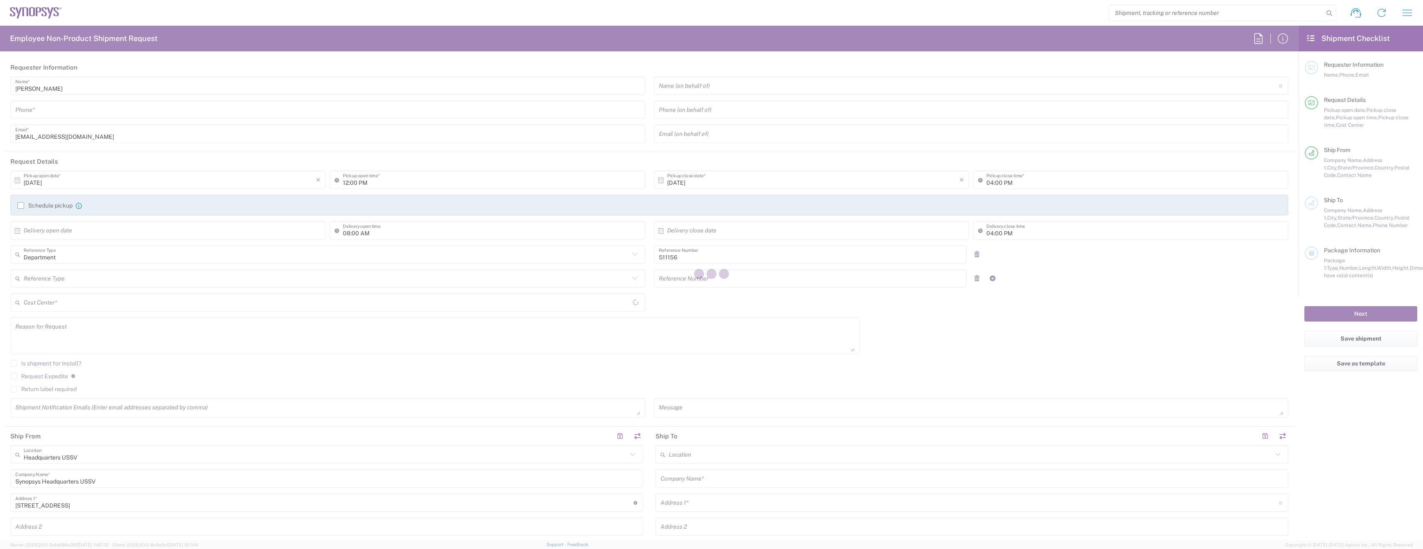
type input "[US_STATE]"
type input "US01, COO, CSPNV 511156"
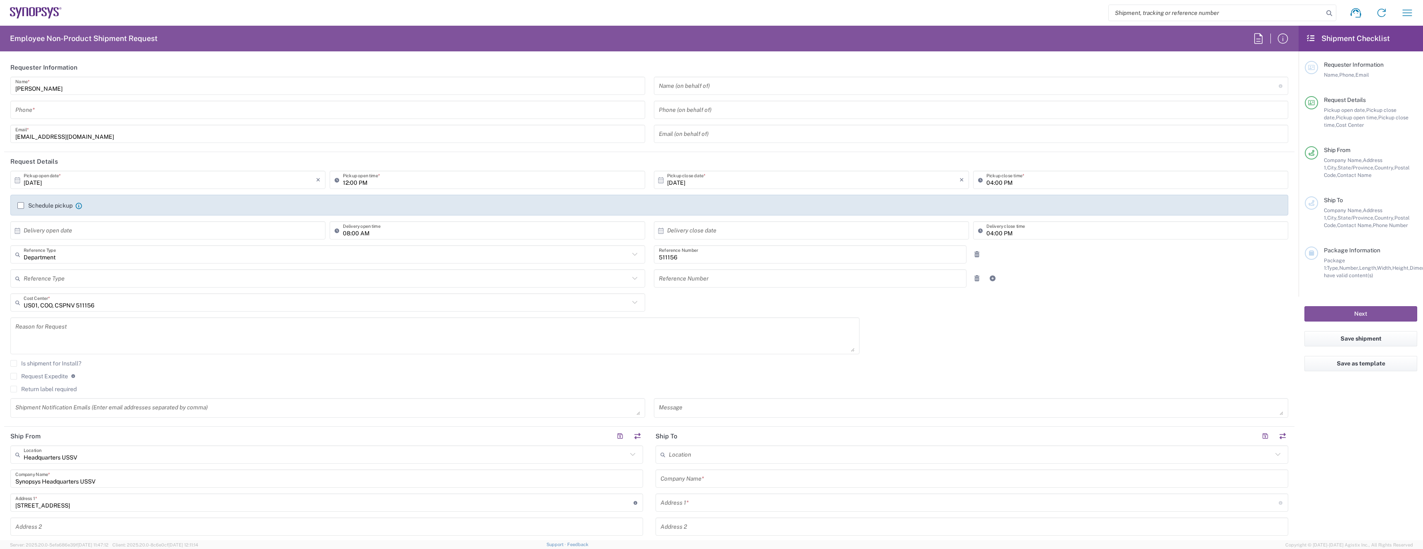
click at [670, 91] on input "text" at bounding box center [969, 86] width 620 height 15
click at [301, 114] on input "tel" at bounding box center [327, 110] width 625 height 15
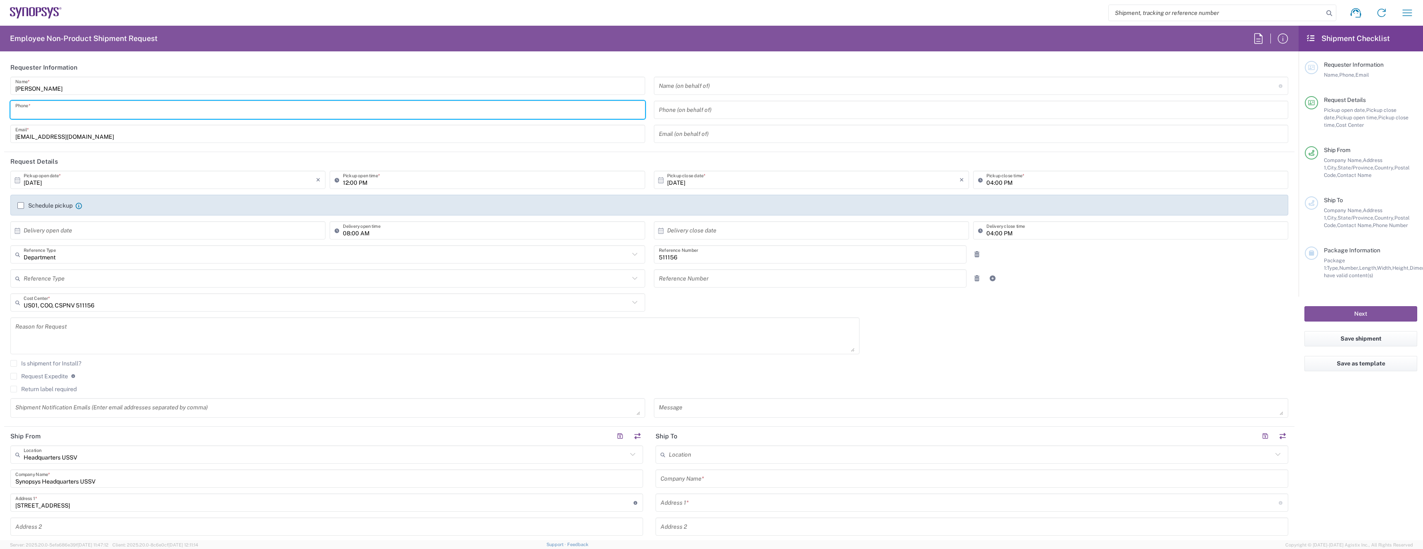
type input "8312510674"
type input "Synopsys Inc"
type input "[STREET_ADDRESS]"
type input "Suite 200"
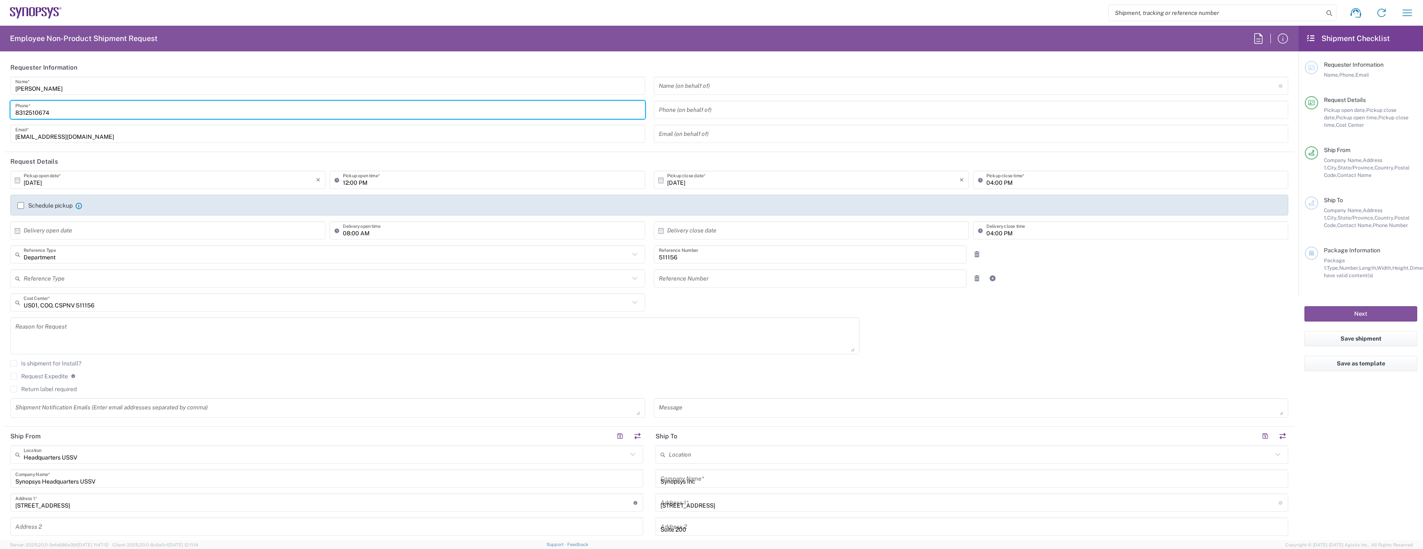
type input "[GEOGRAPHIC_DATA]"
type input "[US_STATE]"
type input "55113"
type input "9523933481"
type input "[PERSON_NAME][EMAIL_ADDRESS][DOMAIN_NAME]"
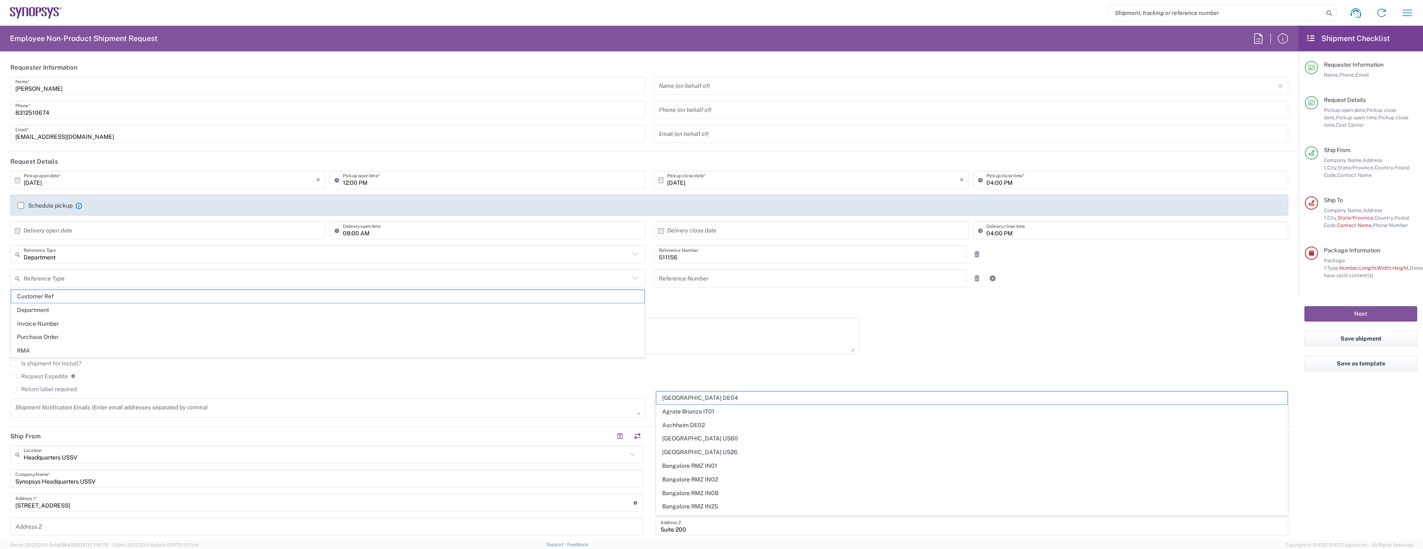
click at [713, 359] on div "Reason for Request" at bounding box center [435, 339] width 858 height 43
click at [569, 301] on input "text" at bounding box center [327, 303] width 606 height 15
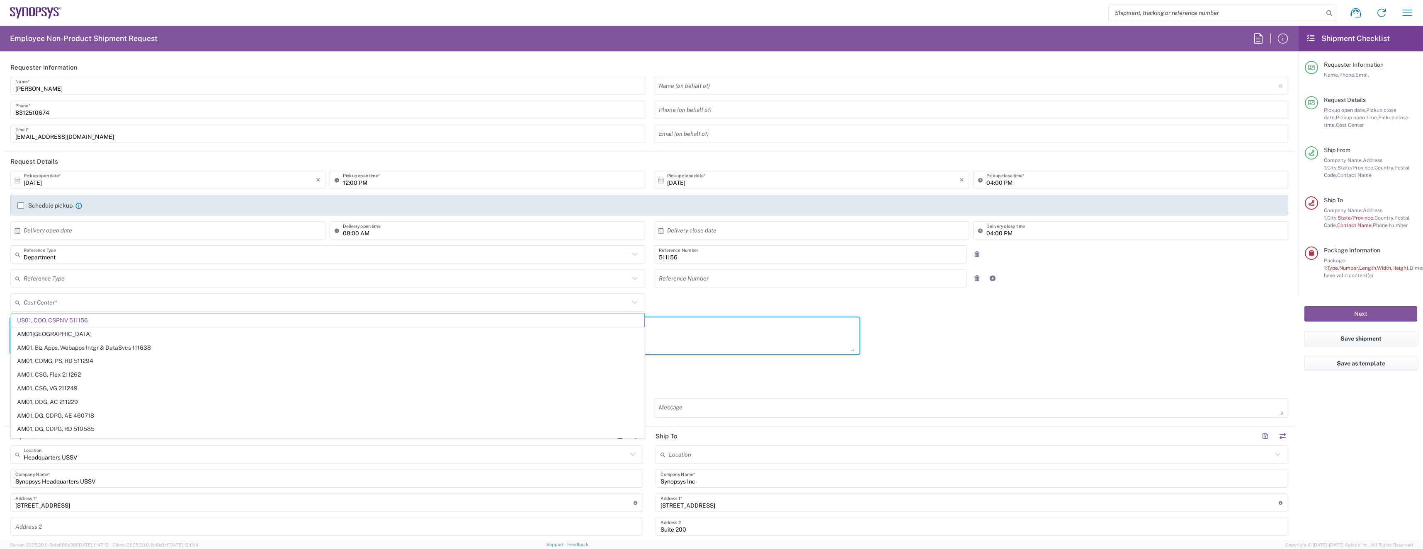
click at [718, 342] on textarea at bounding box center [434, 336] width 839 height 32
type input "US01, COO, CSPNV 511156"
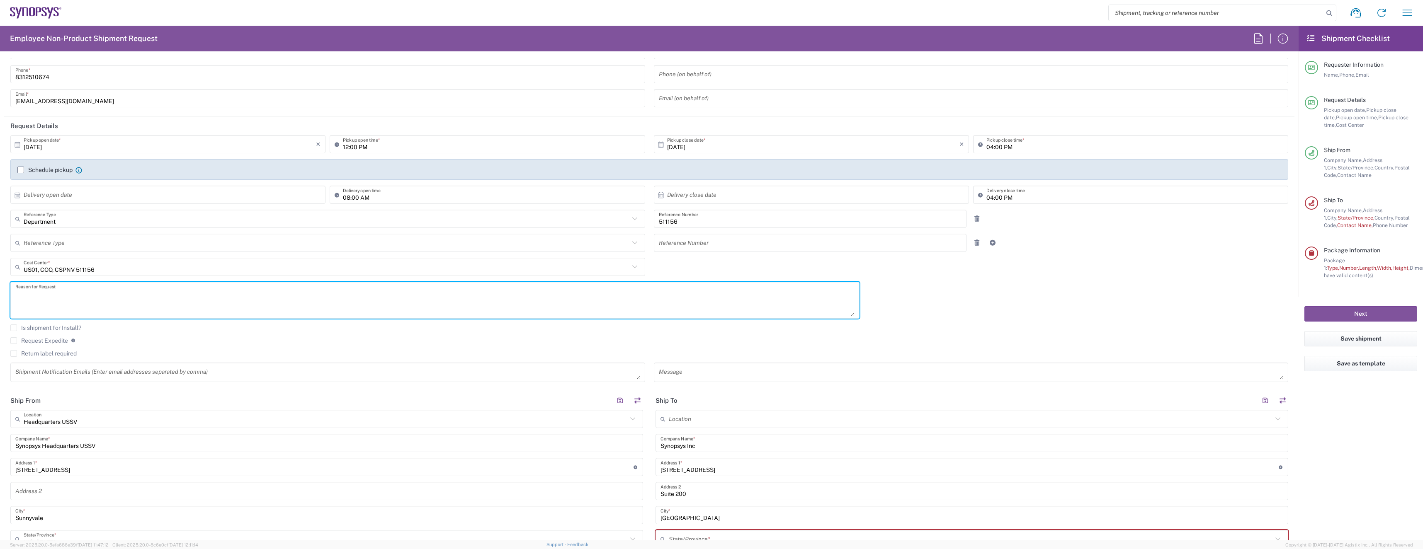
scroll to position [36, 0]
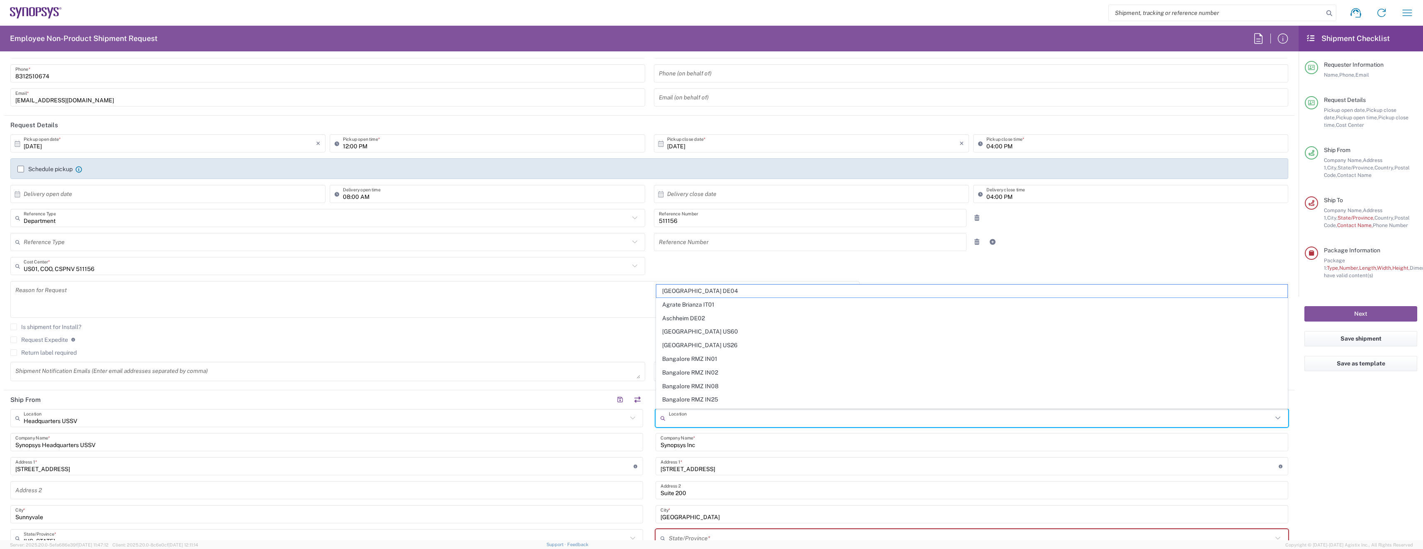
click at [705, 417] on input "text" at bounding box center [971, 418] width 604 height 15
